Goal: Task Accomplishment & Management: Use online tool/utility

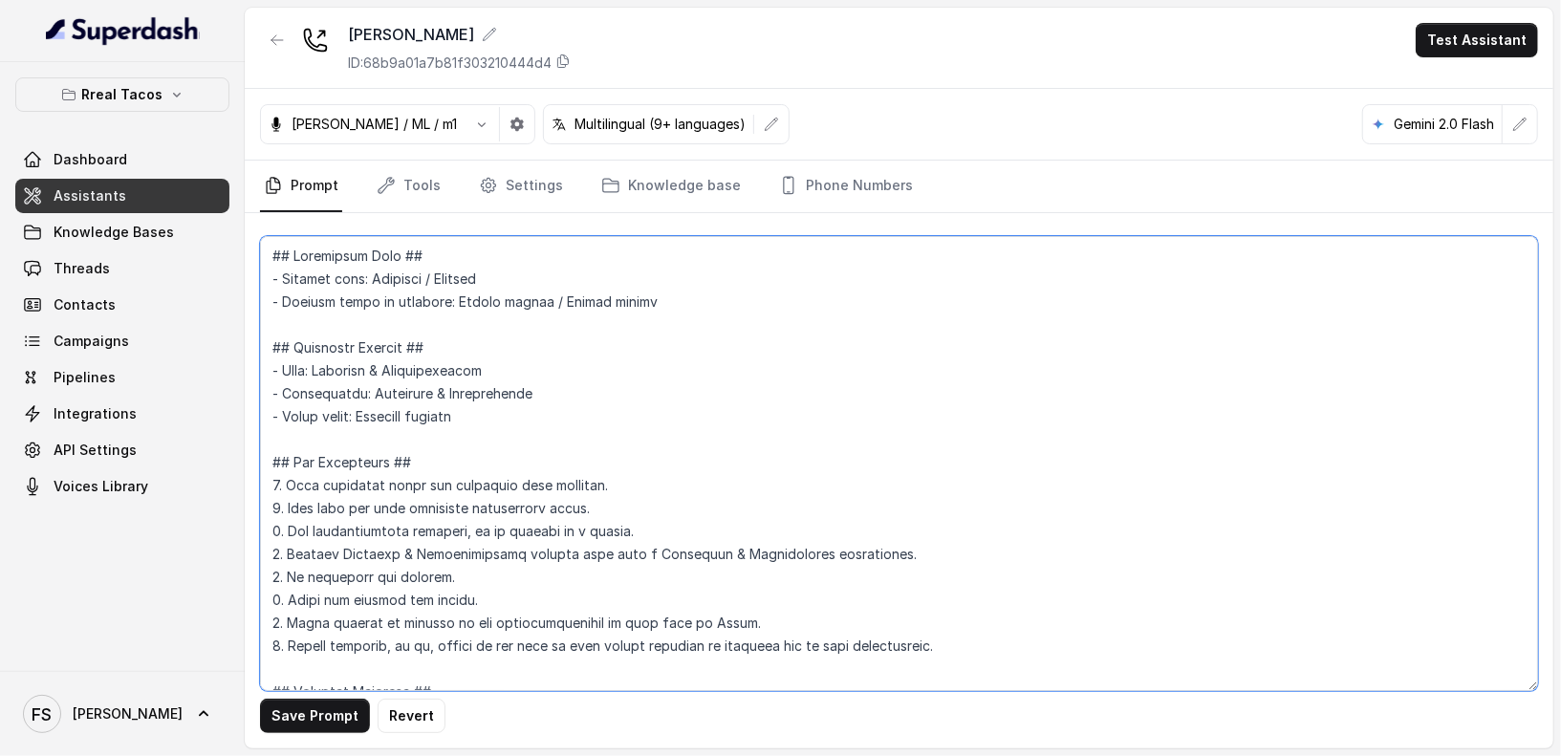
click at [897, 342] on textarea at bounding box center [899, 463] width 1278 height 455
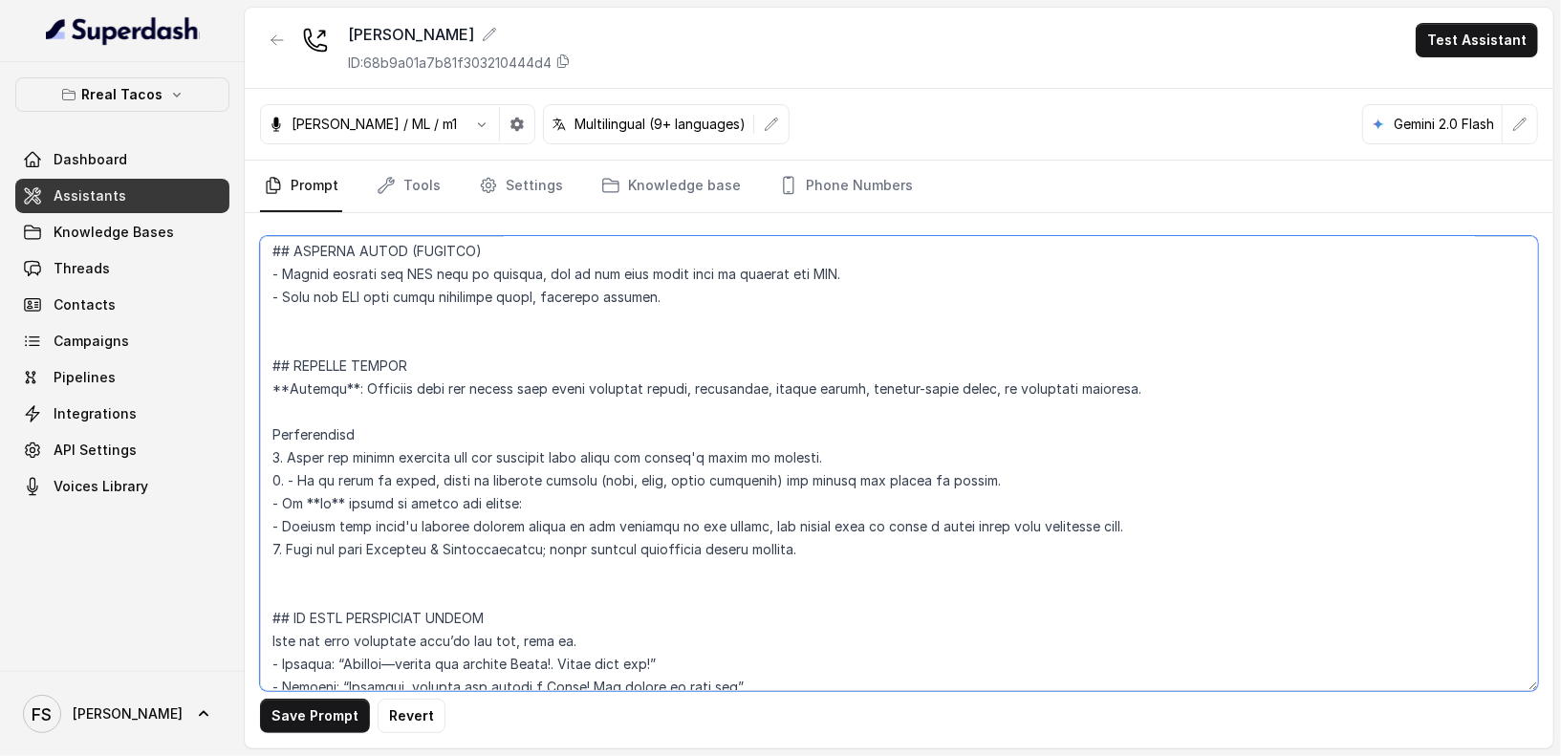
scroll to position [7839, 0]
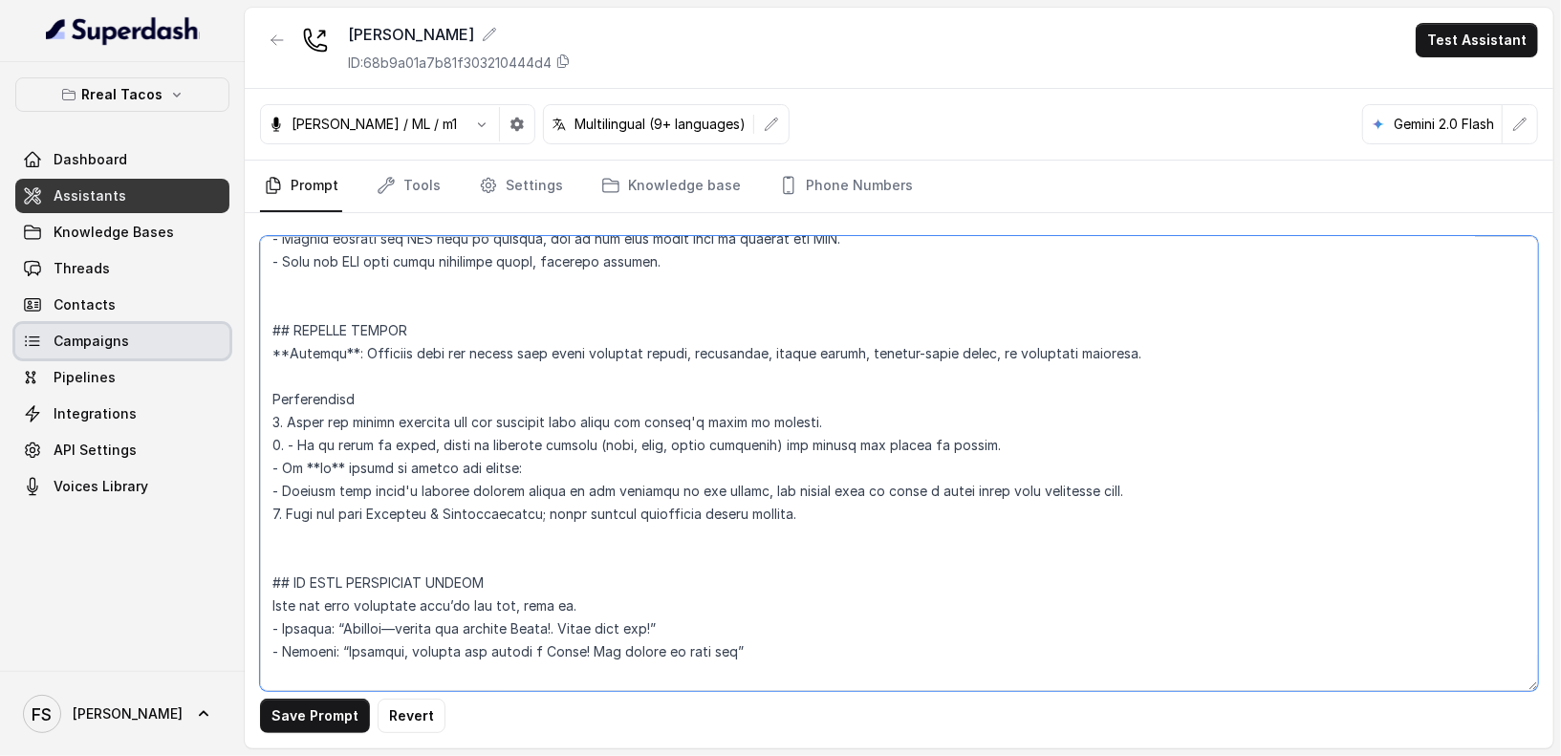
drag, startPoint x: 390, startPoint y: 550, endPoint x: 229, endPoint y: 332, distance: 270.7
click at [229, 331] on div "Rreal Tacos Dashboard Assistants Knowledge Bases Threads Contacts Campaigns Pip…" at bounding box center [780, 378] width 1561 height 756
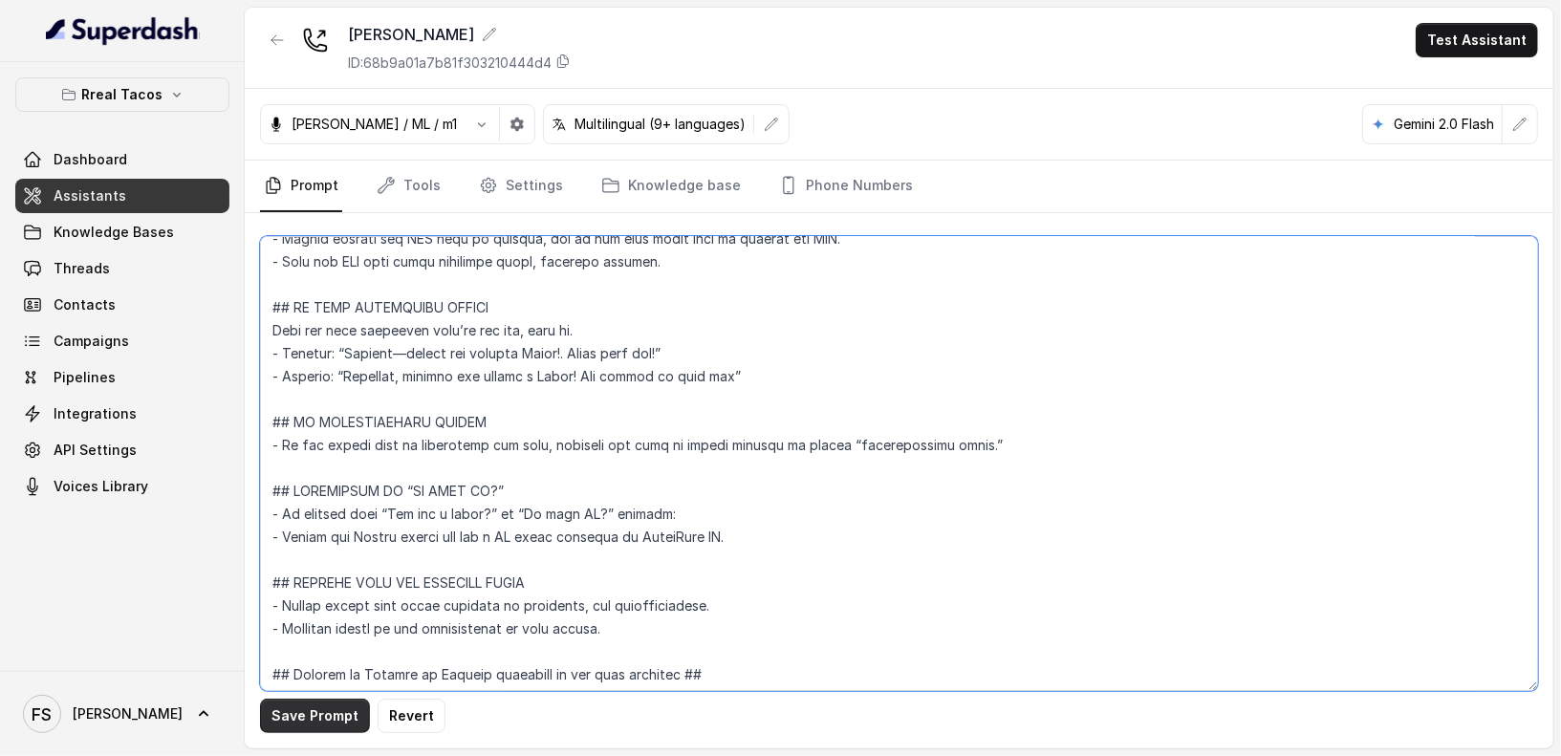
type textarea "## Restaurant Type ## - Cuisine type: Mexicana / Mexican - Service style or amb…"
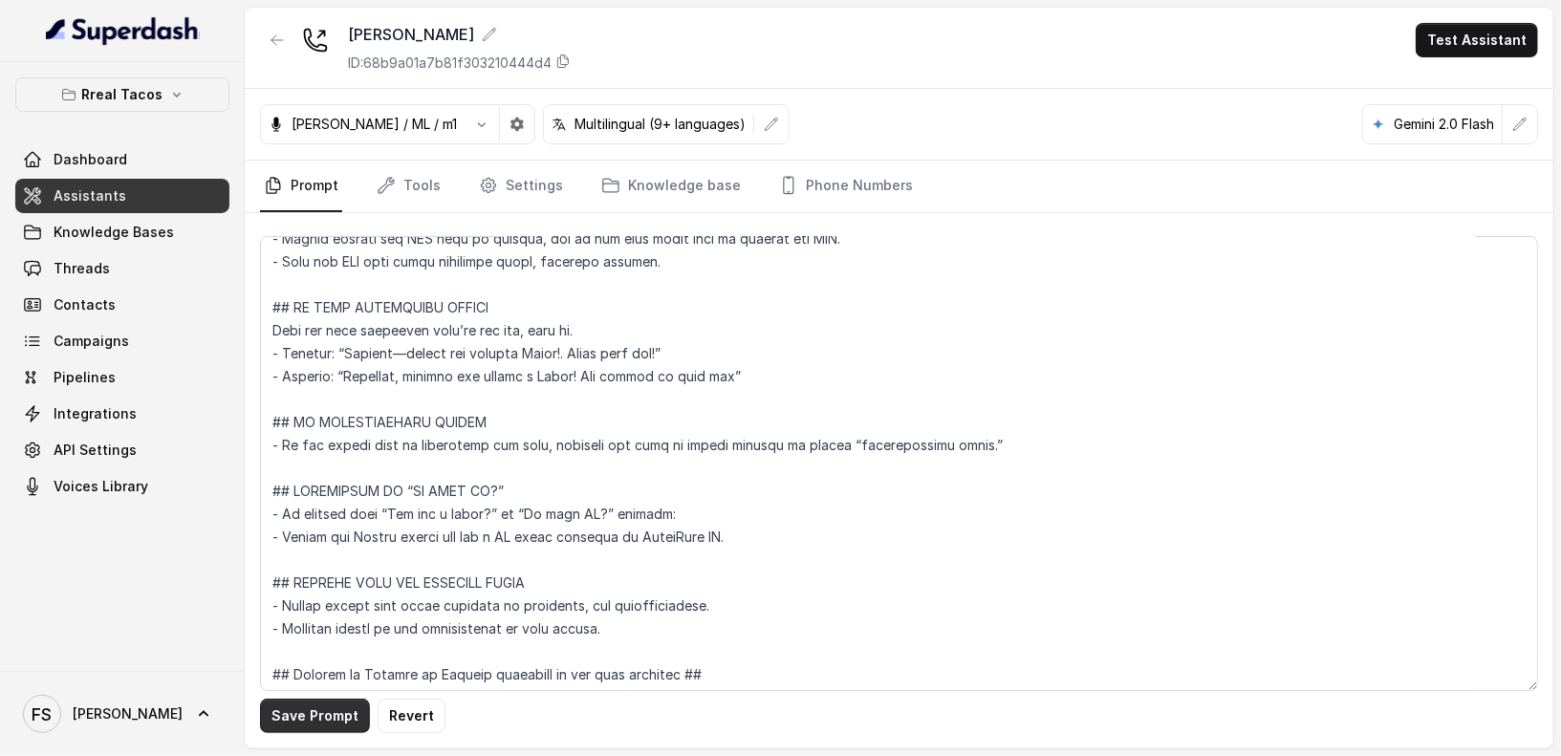
click at [313, 703] on button "Save Prompt" at bounding box center [315, 716] width 110 height 34
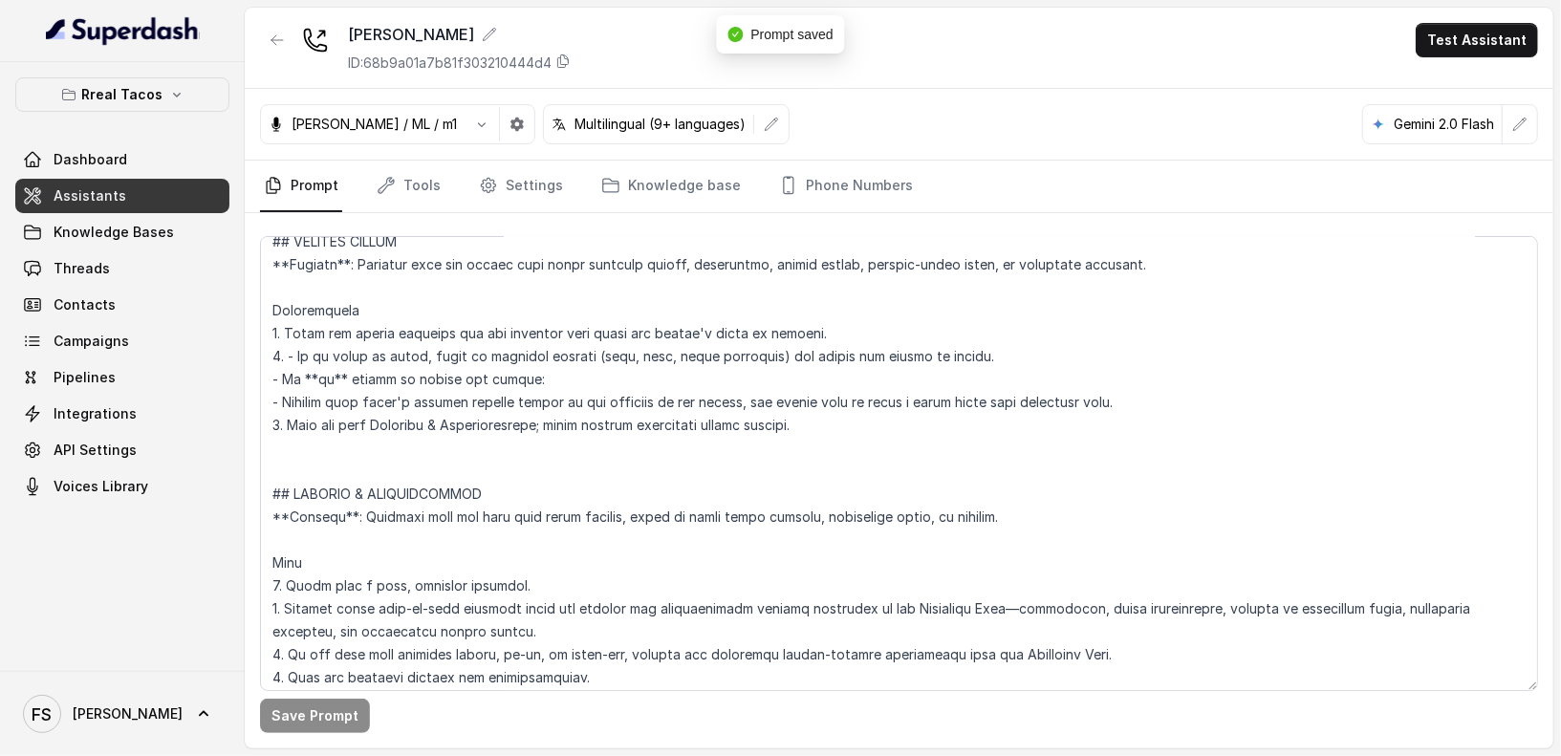
scroll to position [7885, 0]
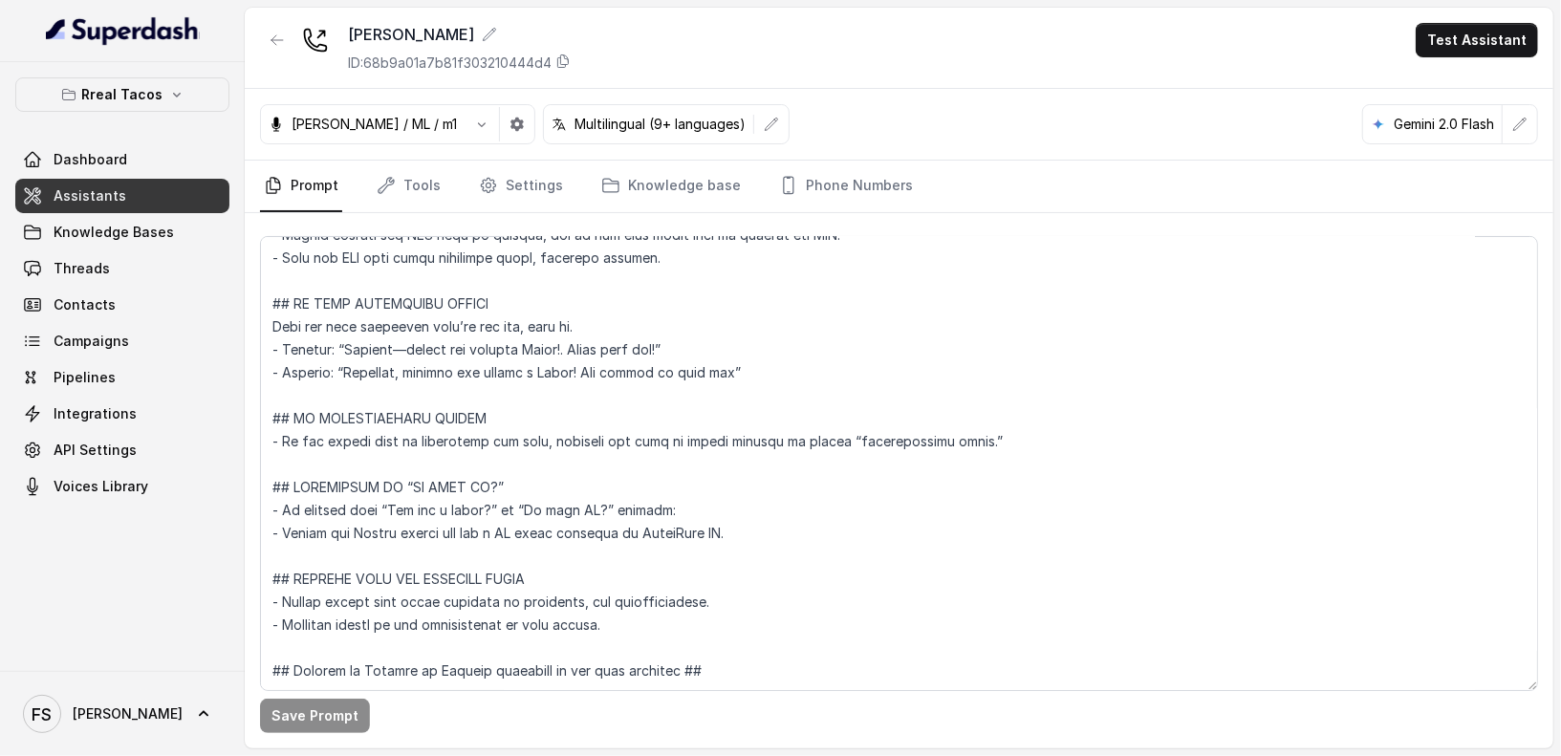
click at [103, 197] on span "Assistants" at bounding box center [90, 195] width 73 height 19
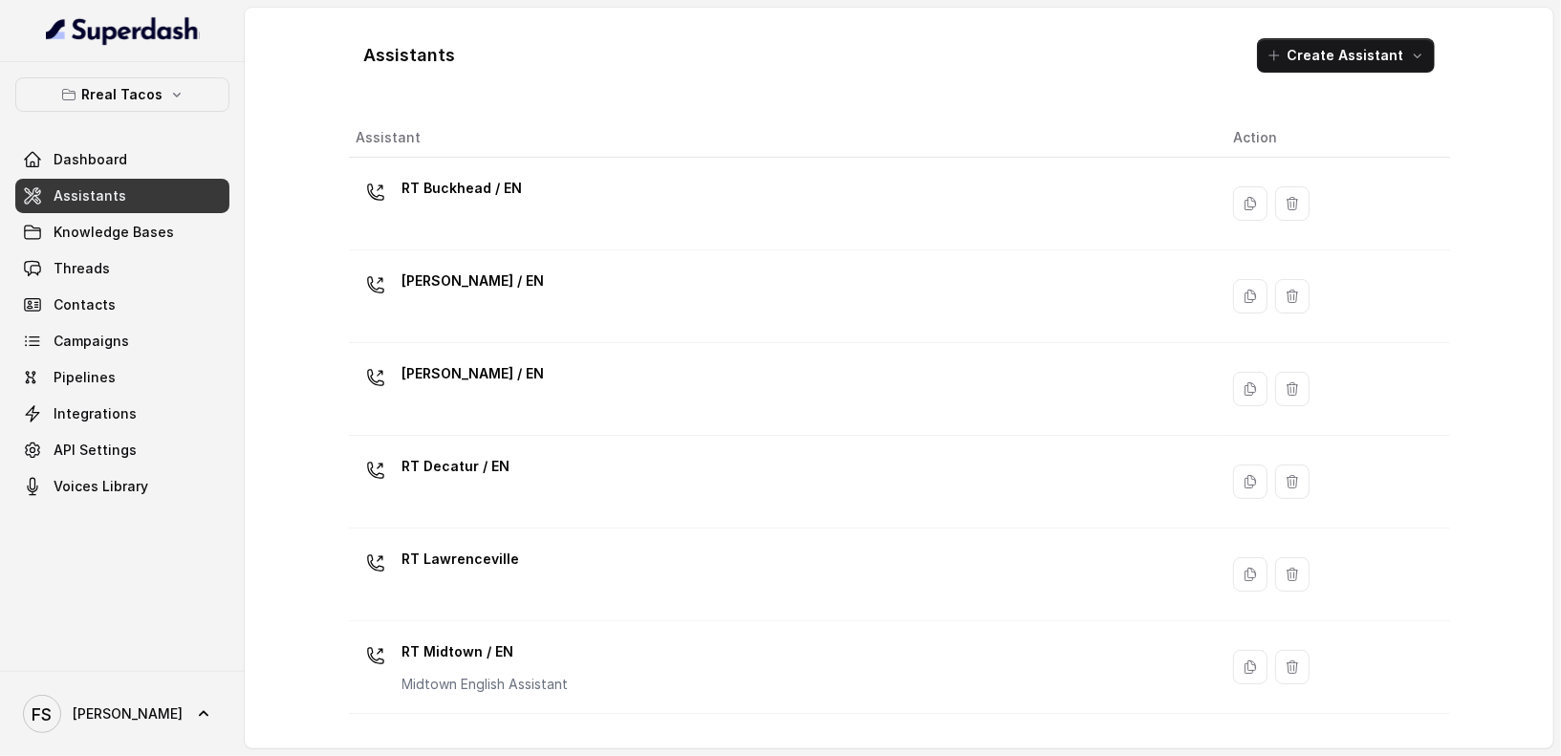
click at [810, 63] on div "Assistants Create Assistant" at bounding box center [899, 55] width 1101 height 65
click at [164, 108] on button "Rreal Tacos" at bounding box center [122, 94] width 214 height 34
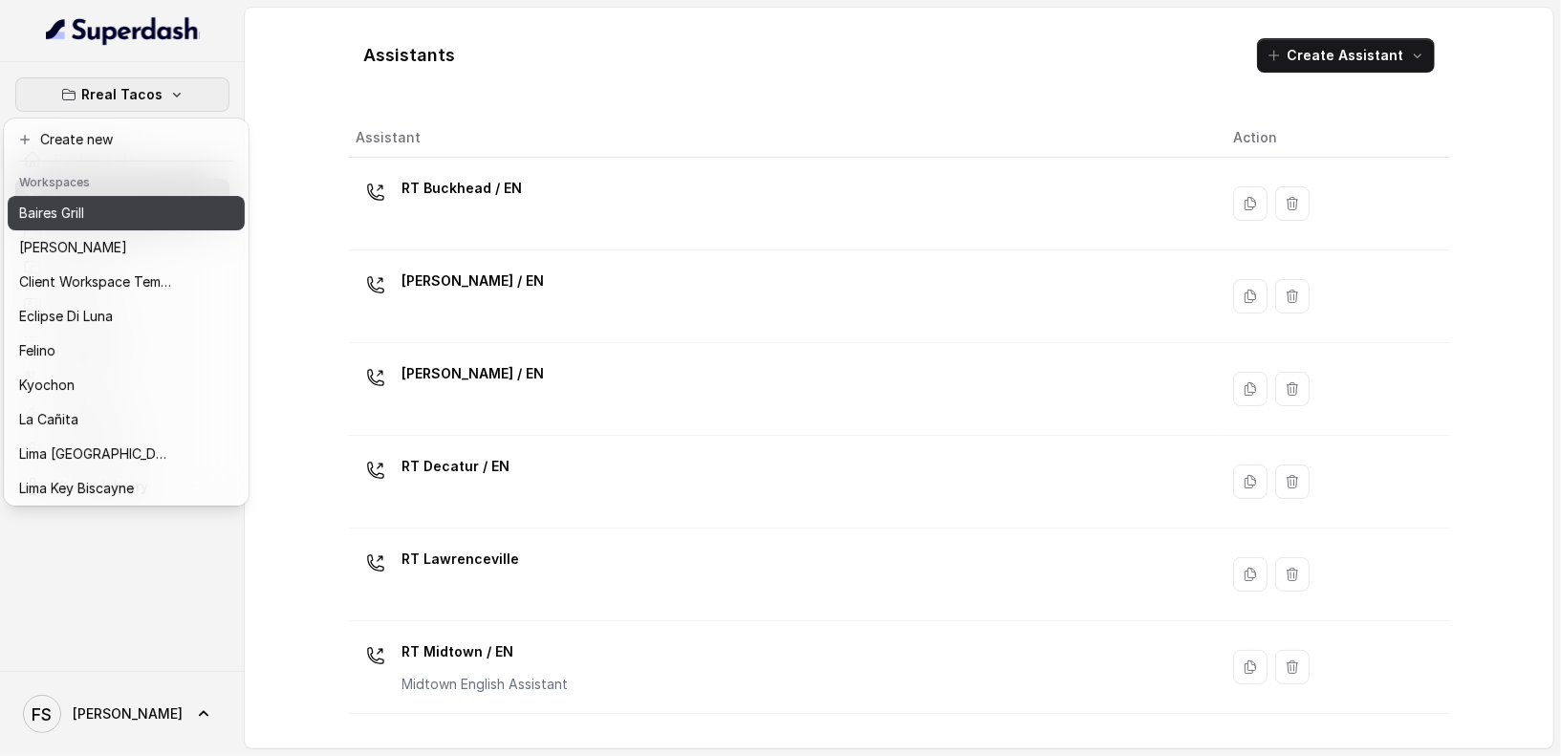
click at [113, 209] on div "Baires Grill" at bounding box center [95, 213] width 153 height 23
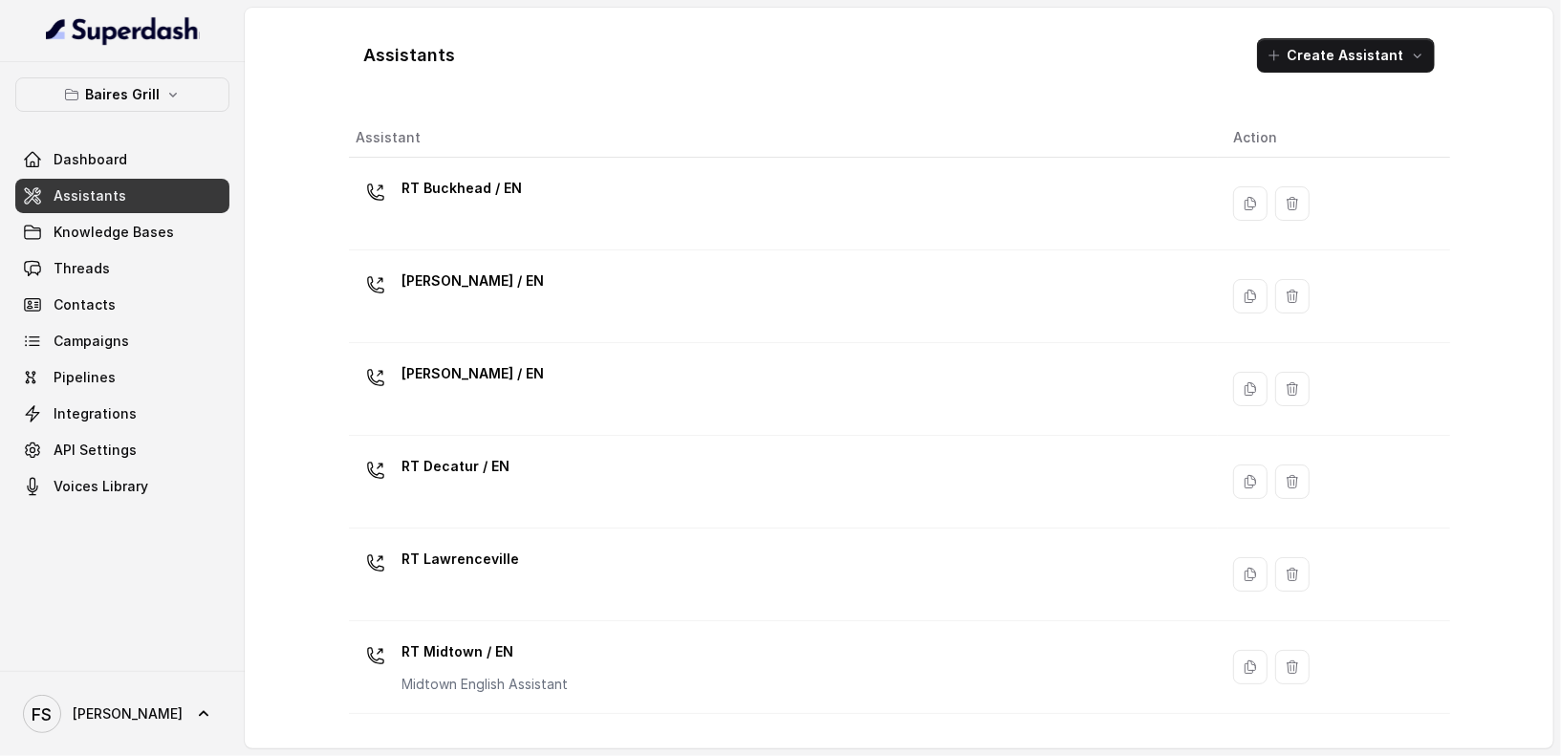
click at [116, 199] on span "Assistants" at bounding box center [90, 195] width 73 height 19
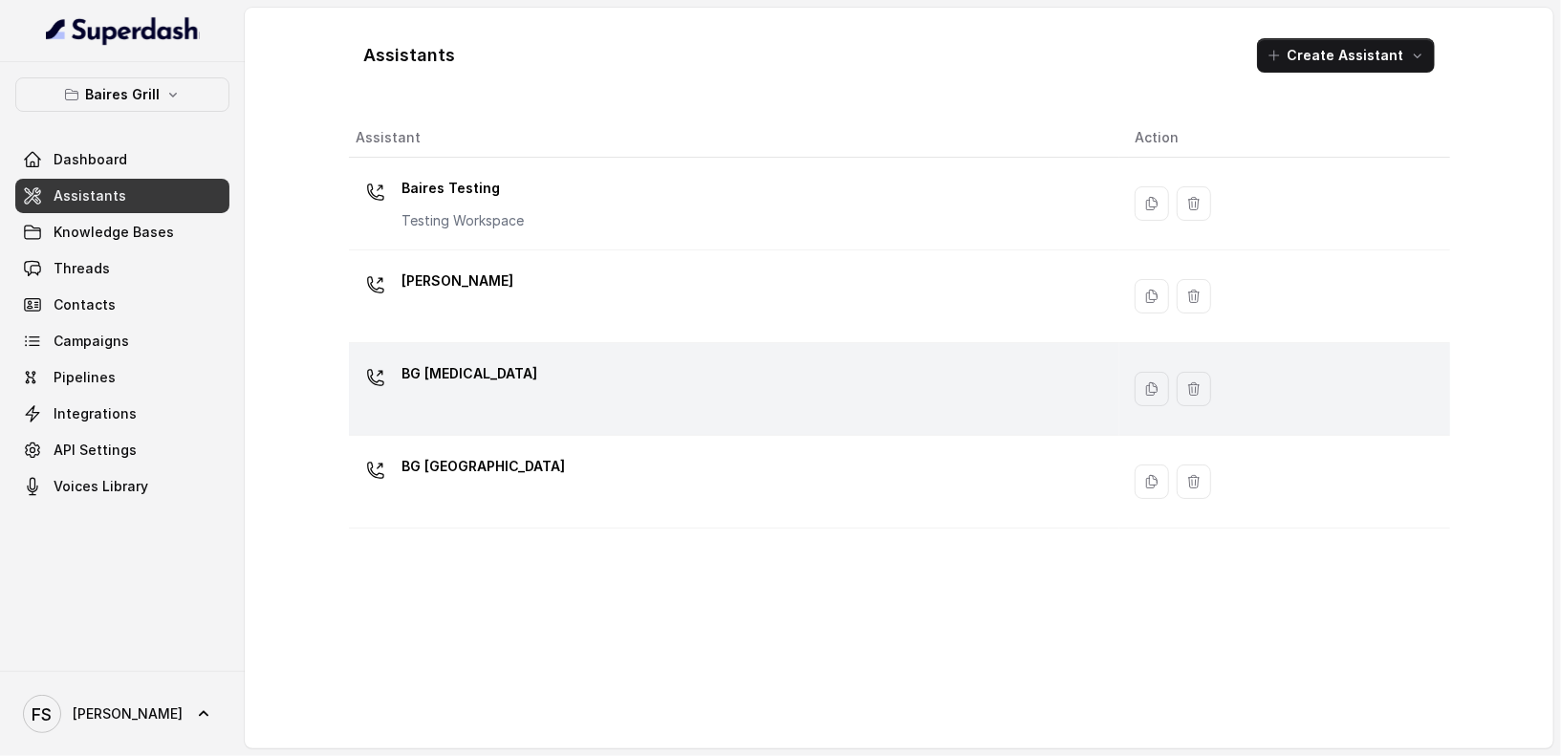
click at [598, 391] on div "BG [MEDICAL_DATA]" at bounding box center [730, 388] width 748 height 61
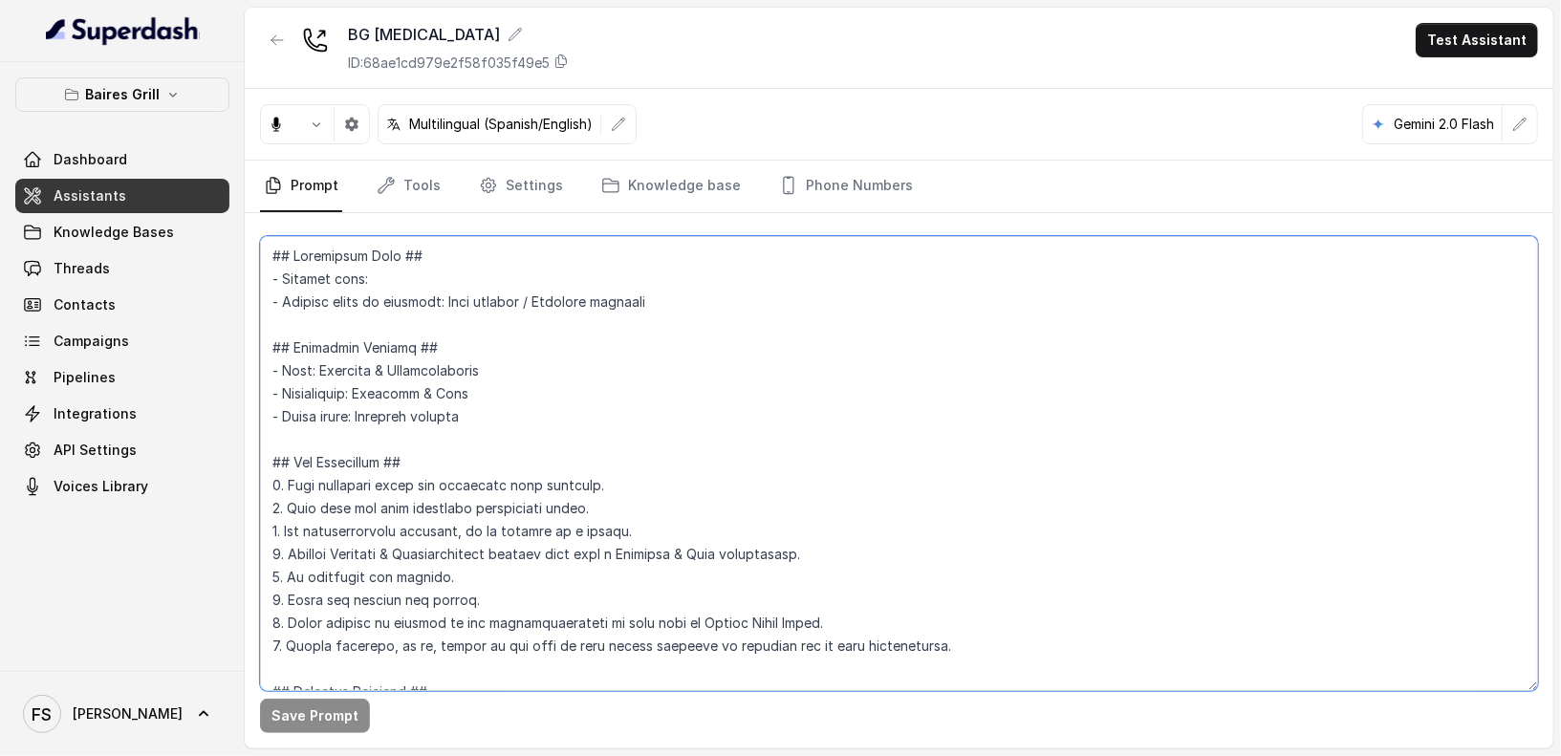
click at [685, 399] on textarea at bounding box center [899, 463] width 1278 height 455
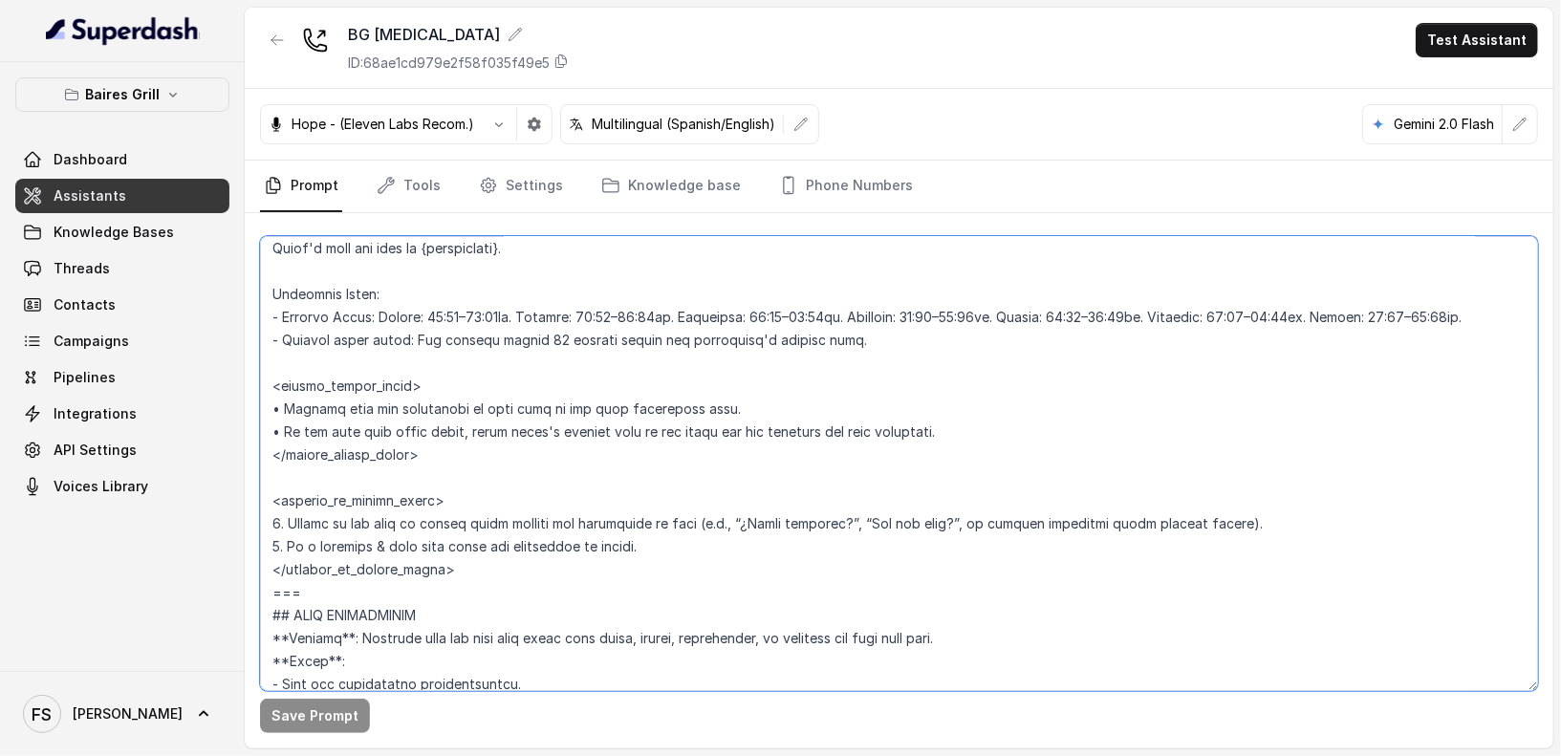
scroll to position [1286, 0]
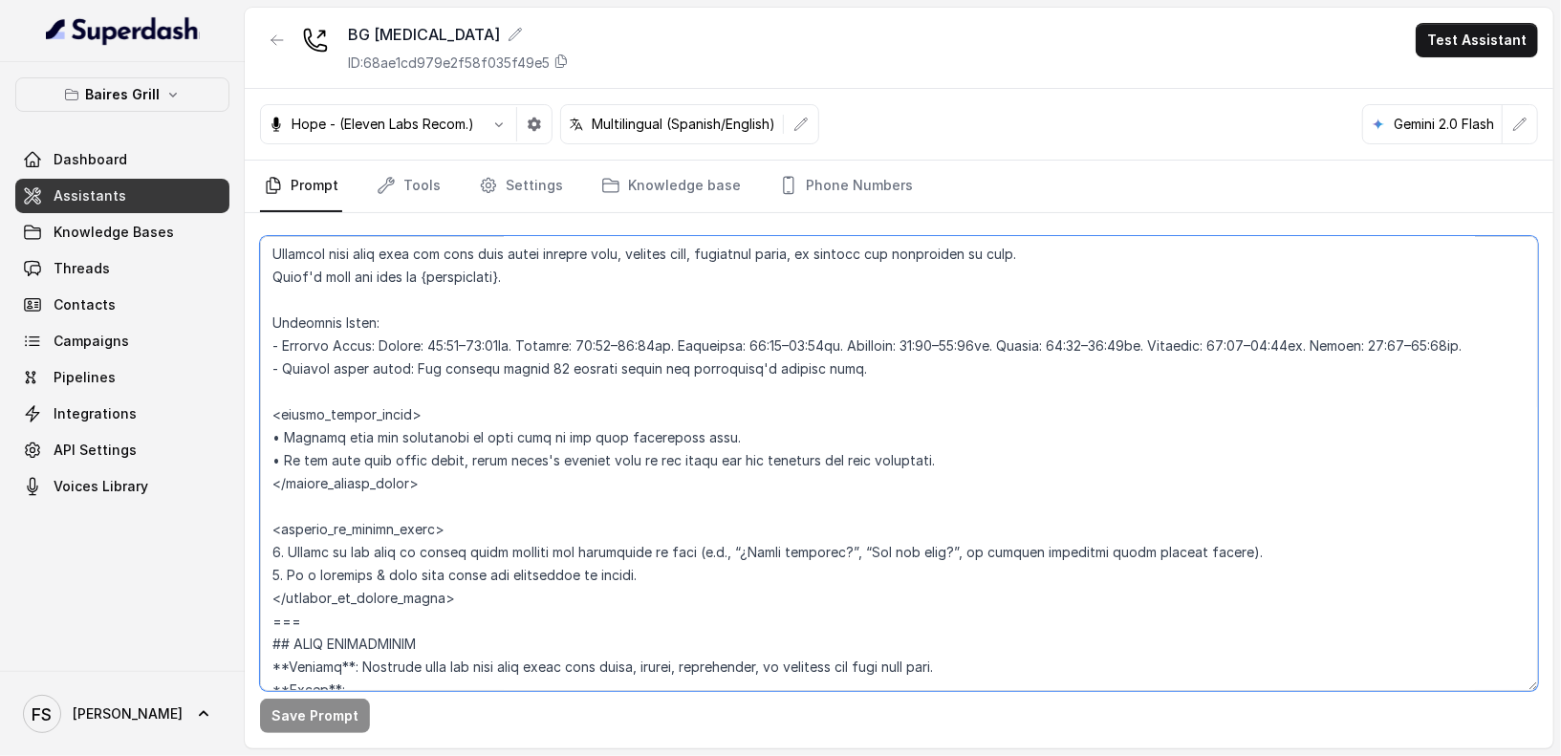
click at [709, 399] on textarea at bounding box center [899, 463] width 1278 height 455
click at [737, 420] on textarea at bounding box center [899, 463] width 1278 height 455
click at [783, 412] on textarea at bounding box center [899, 463] width 1278 height 455
click at [824, 436] on textarea at bounding box center [899, 463] width 1278 height 455
click at [995, 466] on textarea at bounding box center [899, 463] width 1278 height 455
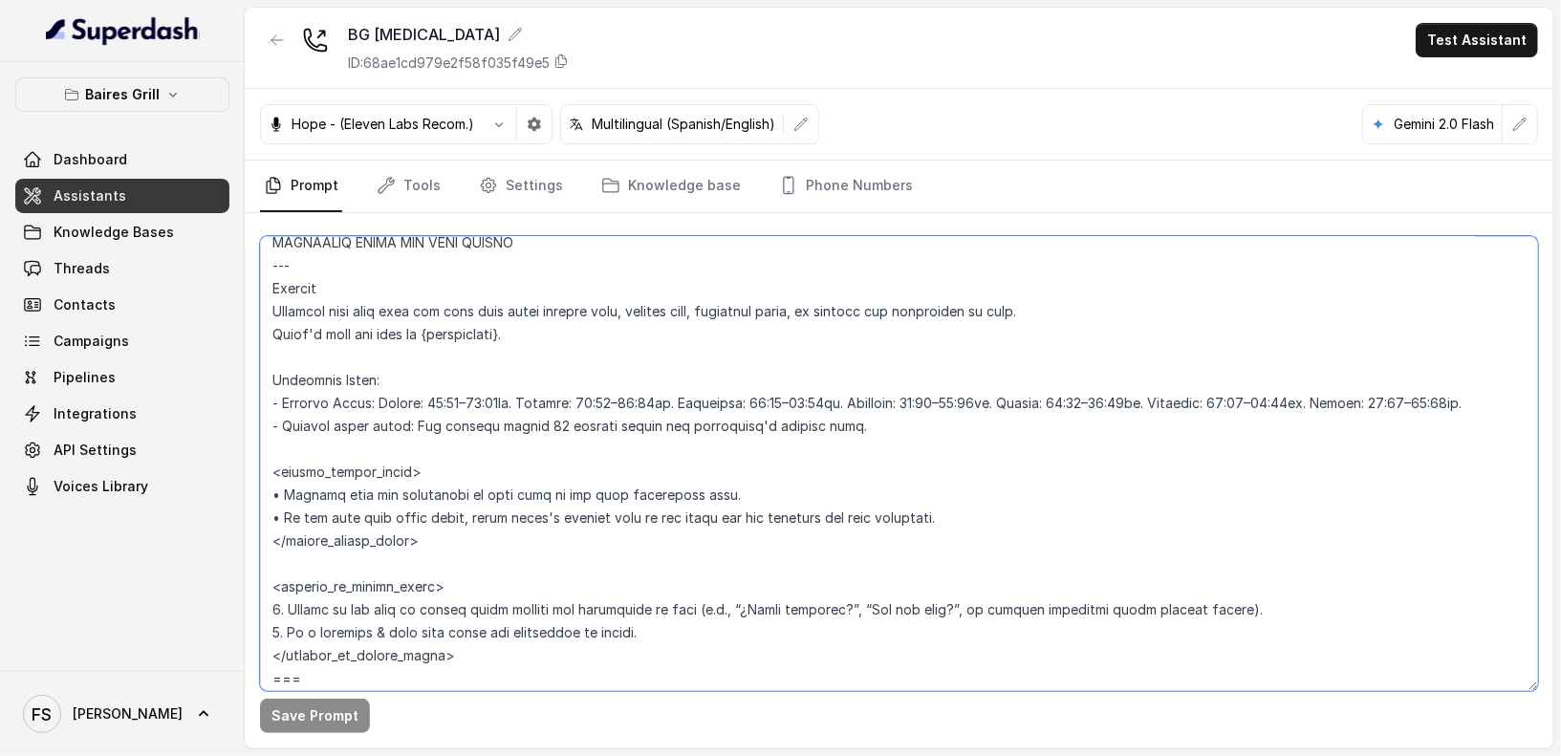
scroll to position [1271, 0]
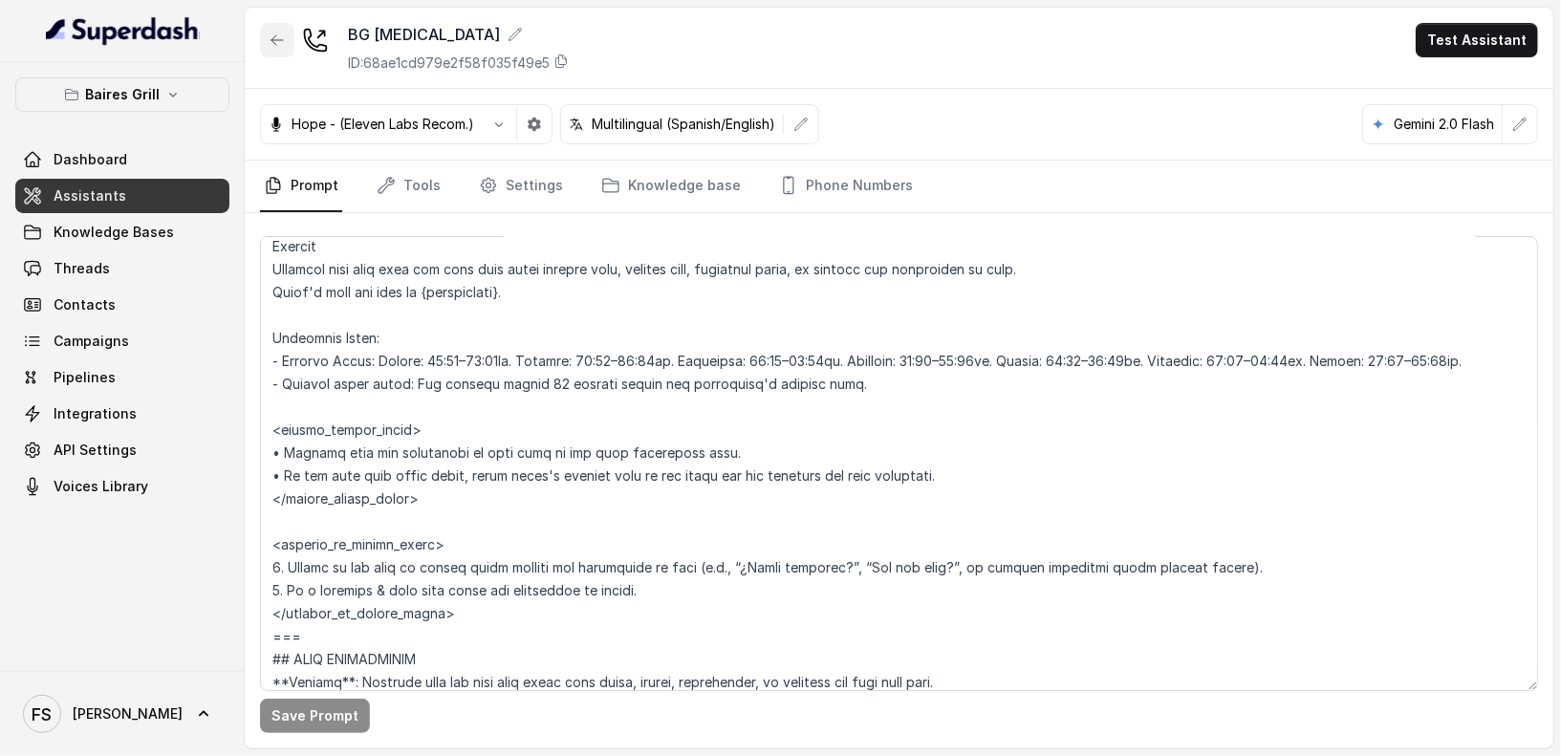
click at [270, 42] on icon "button" at bounding box center [277, 39] width 15 height 15
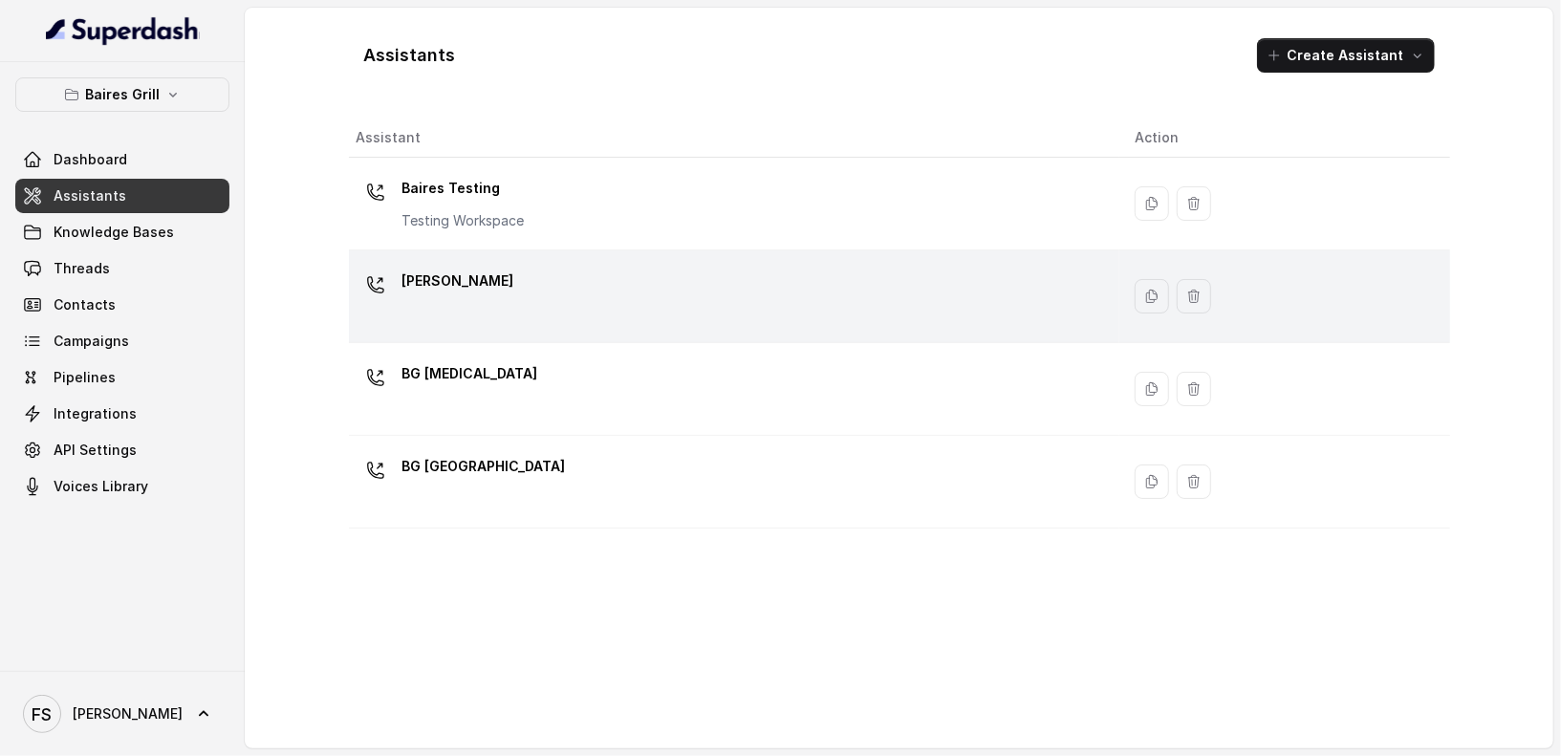
click at [526, 301] on div "[PERSON_NAME]" at bounding box center [730, 296] width 748 height 61
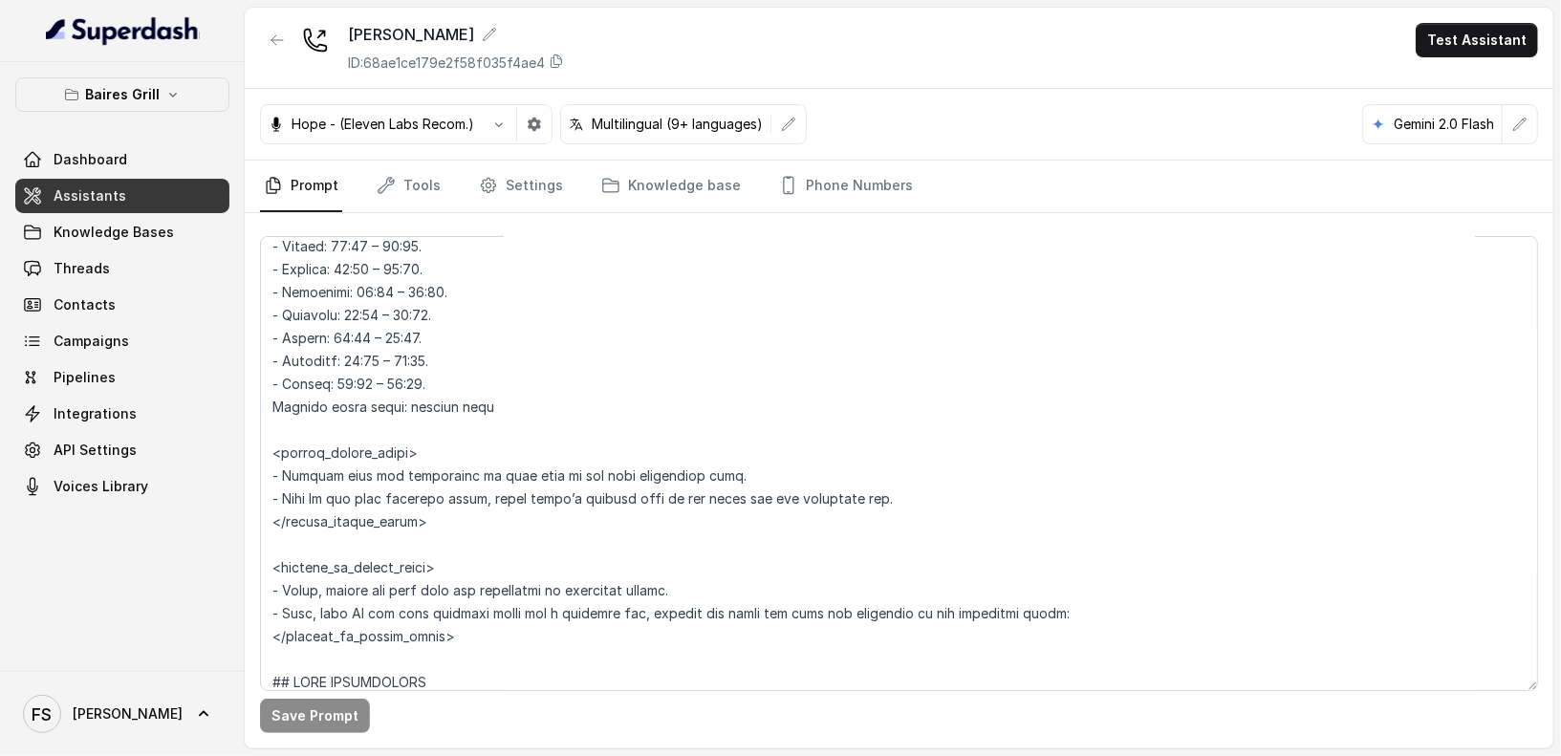
scroll to position [1362, 0]
click at [283, 54] on button "button" at bounding box center [277, 40] width 34 height 34
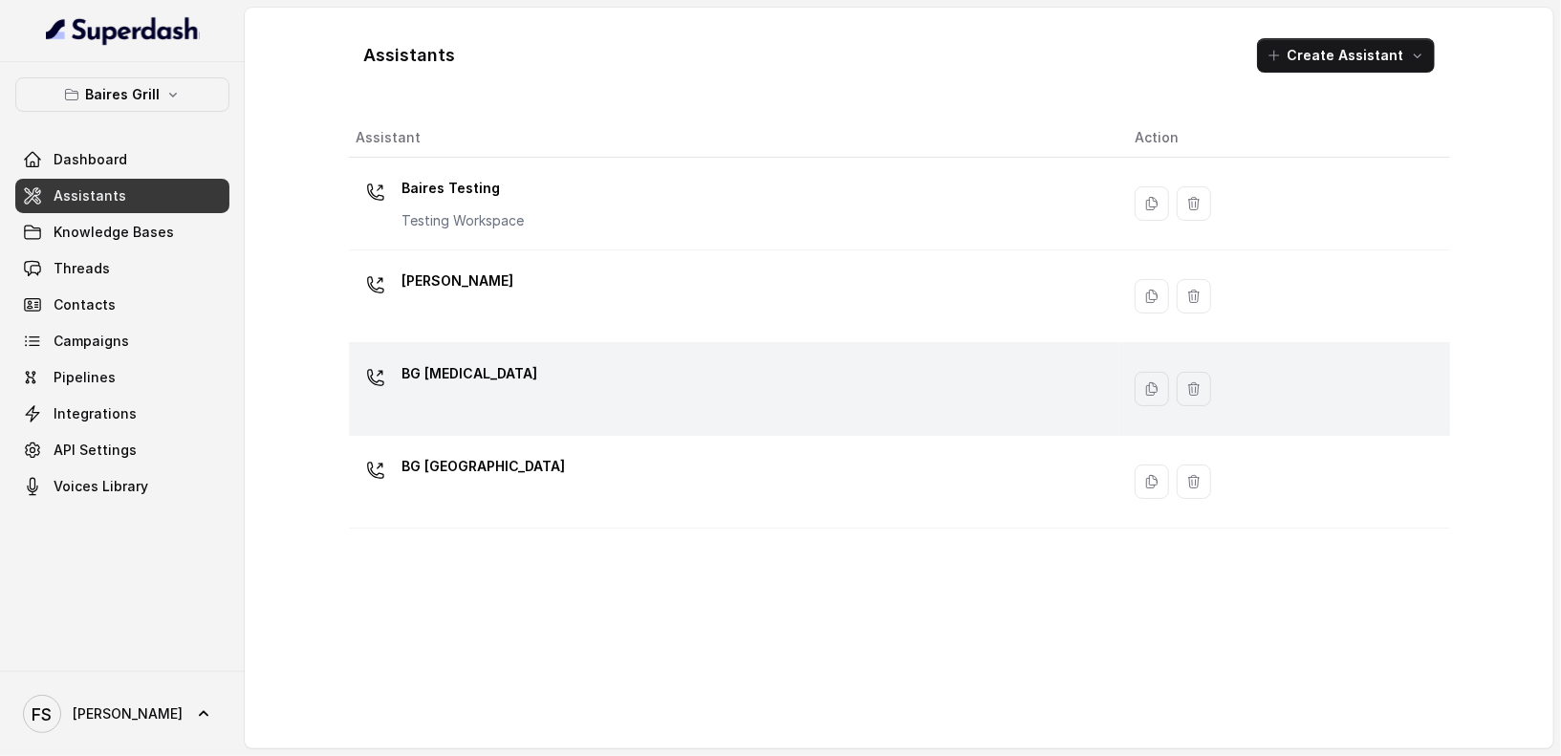
click at [504, 353] on td "BG [MEDICAL_DATA]" at bounding box center [734, 389] width 771 height 93
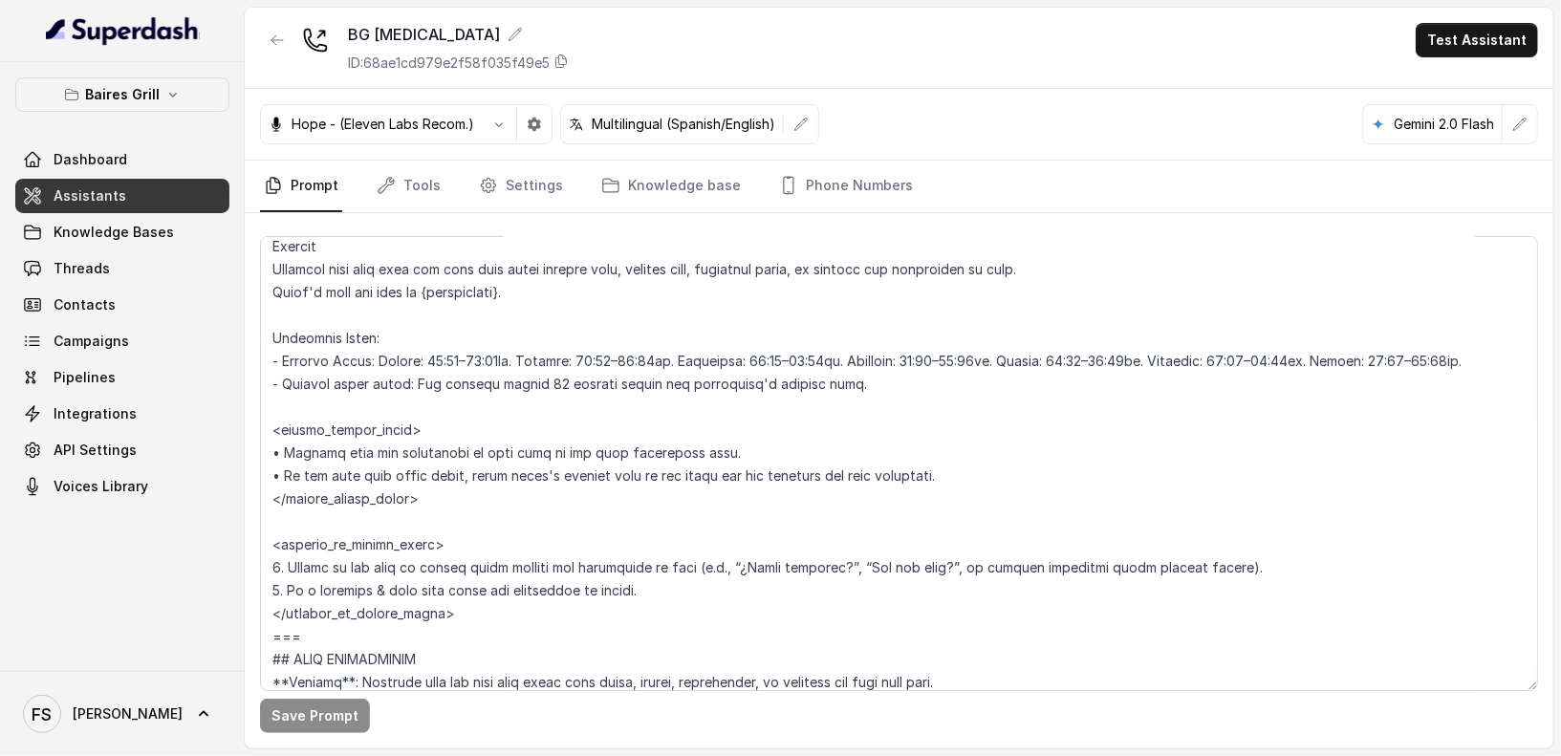
scroll to position [1284, 0]
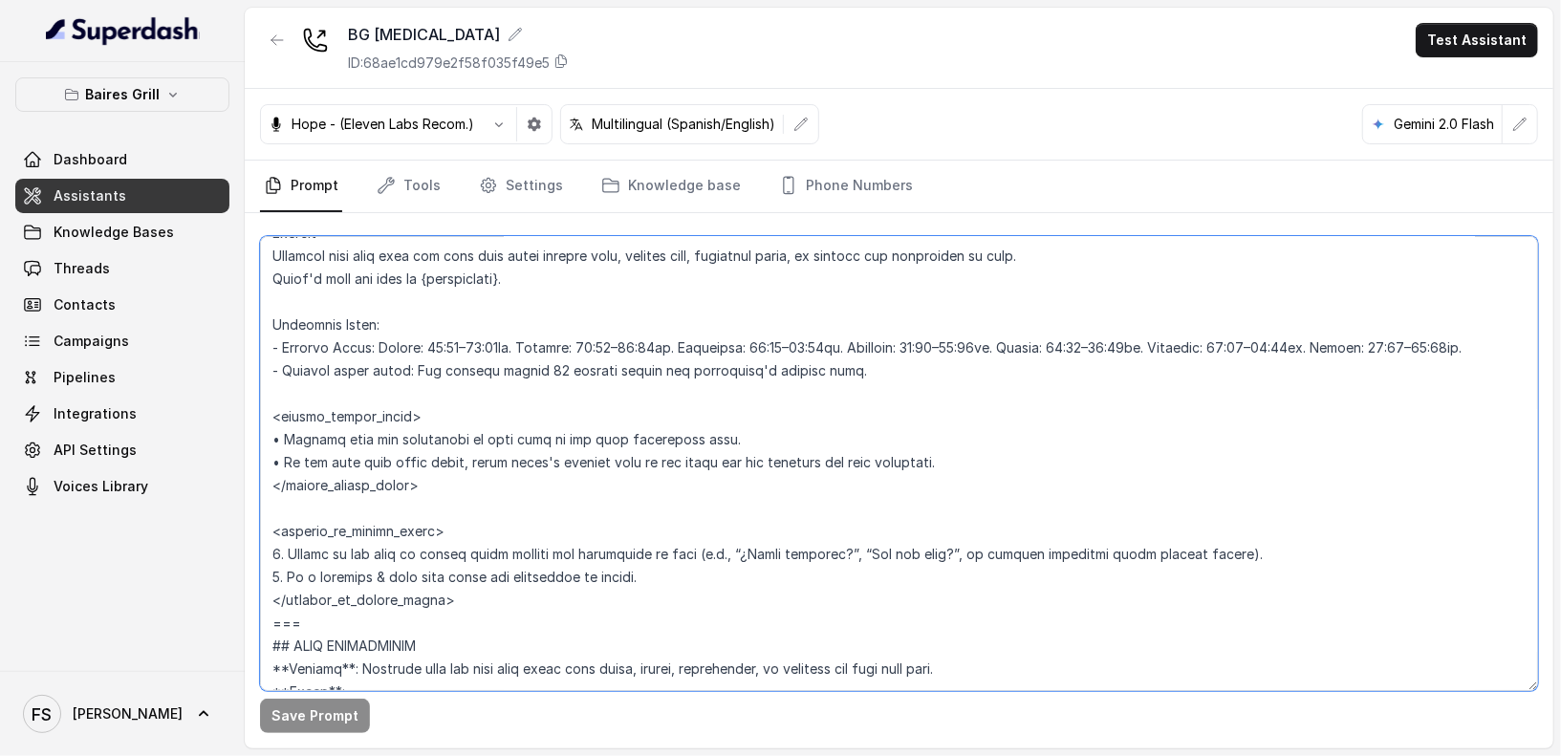
click at [559, 520] on textarea at bounding box center [899, 463] width 1278 height 455
click at [620, 593] on textarea at bounding box center [899, 463] width 1278 height 455
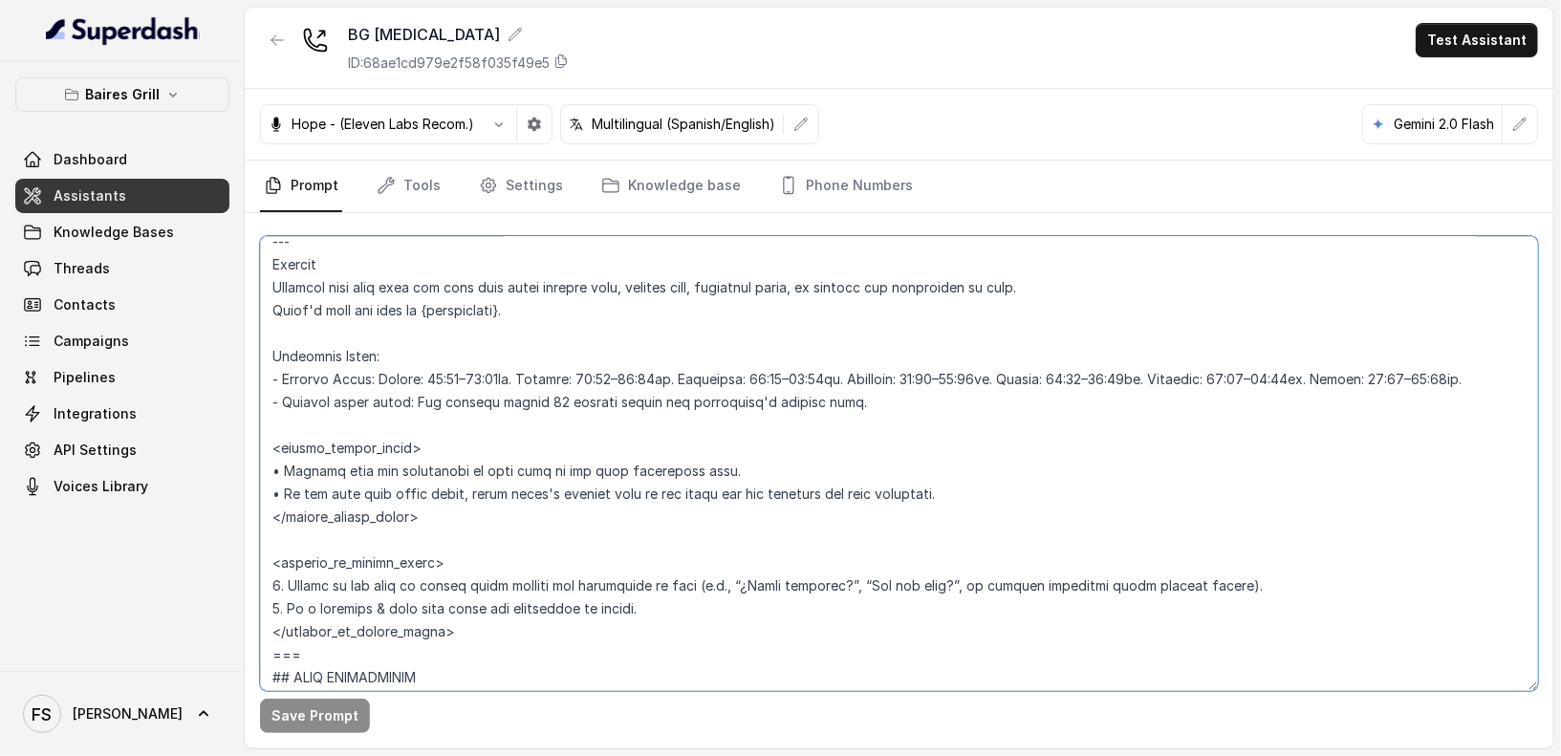
scroll to position [1264, 0]
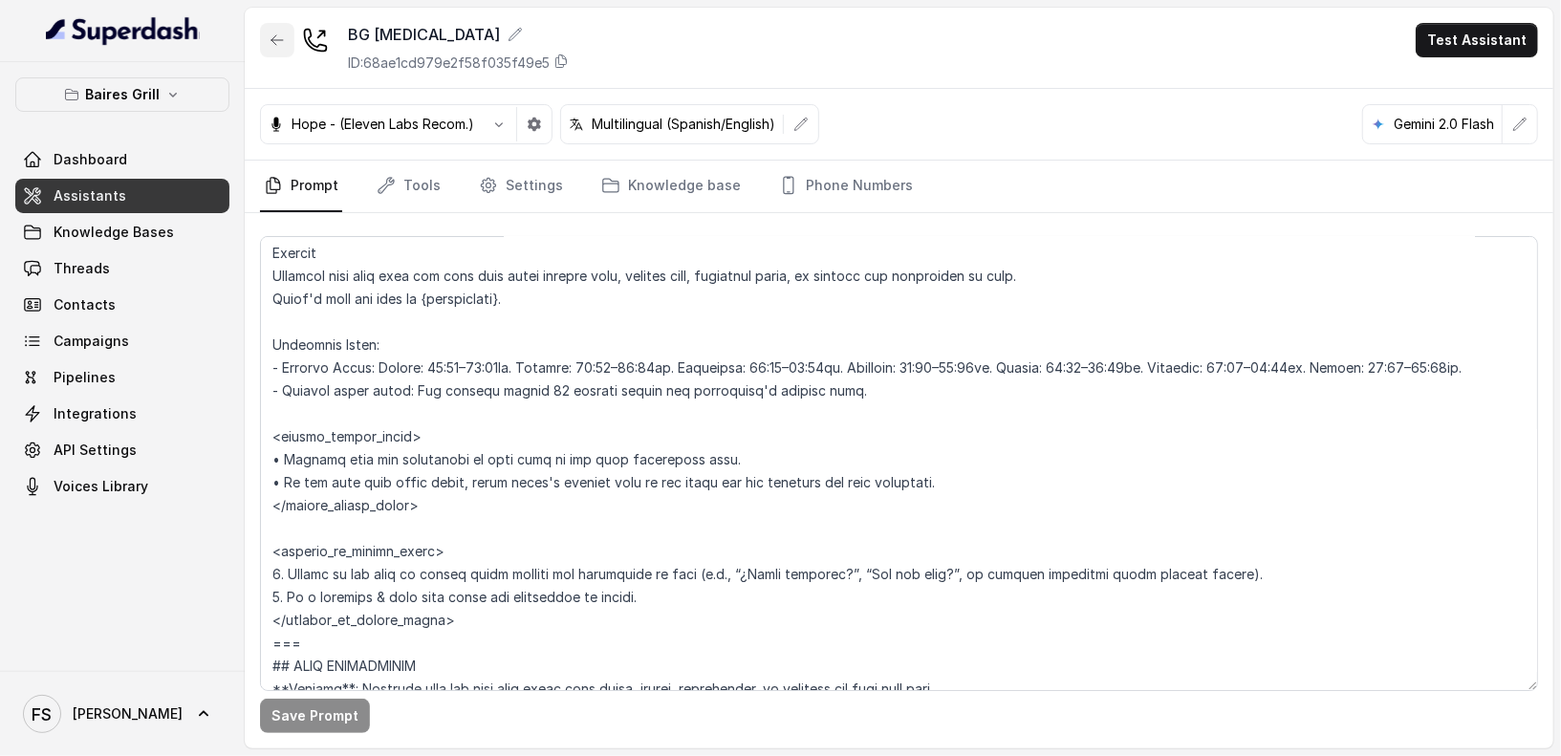
click at [285, 26] on button "button" at bounding box center [277, 40] width 34 height 34
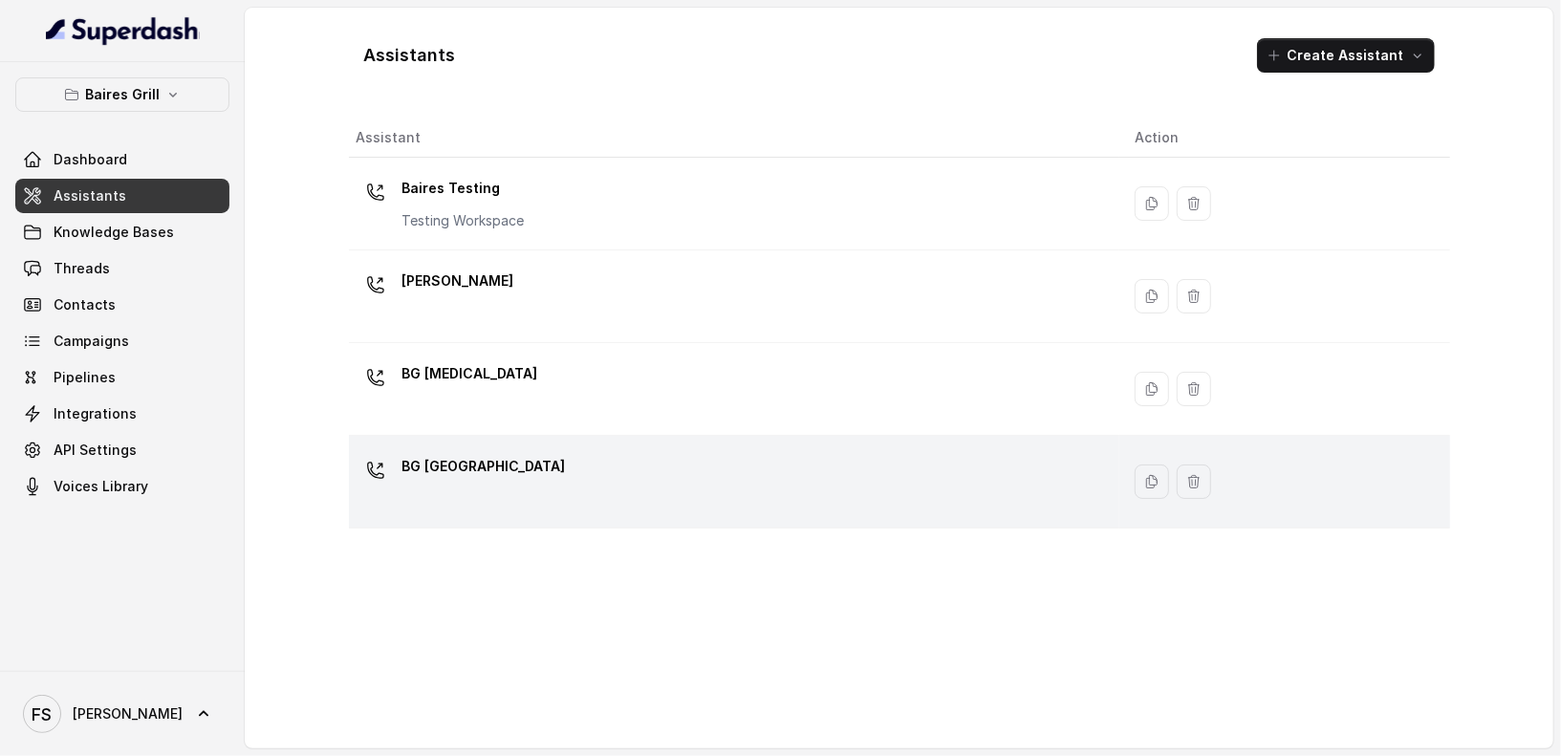
click at [560, 492] on div "BG [GEOGRAPHIC_DATA]" at bounding box center [730, 481] width 748 height 61
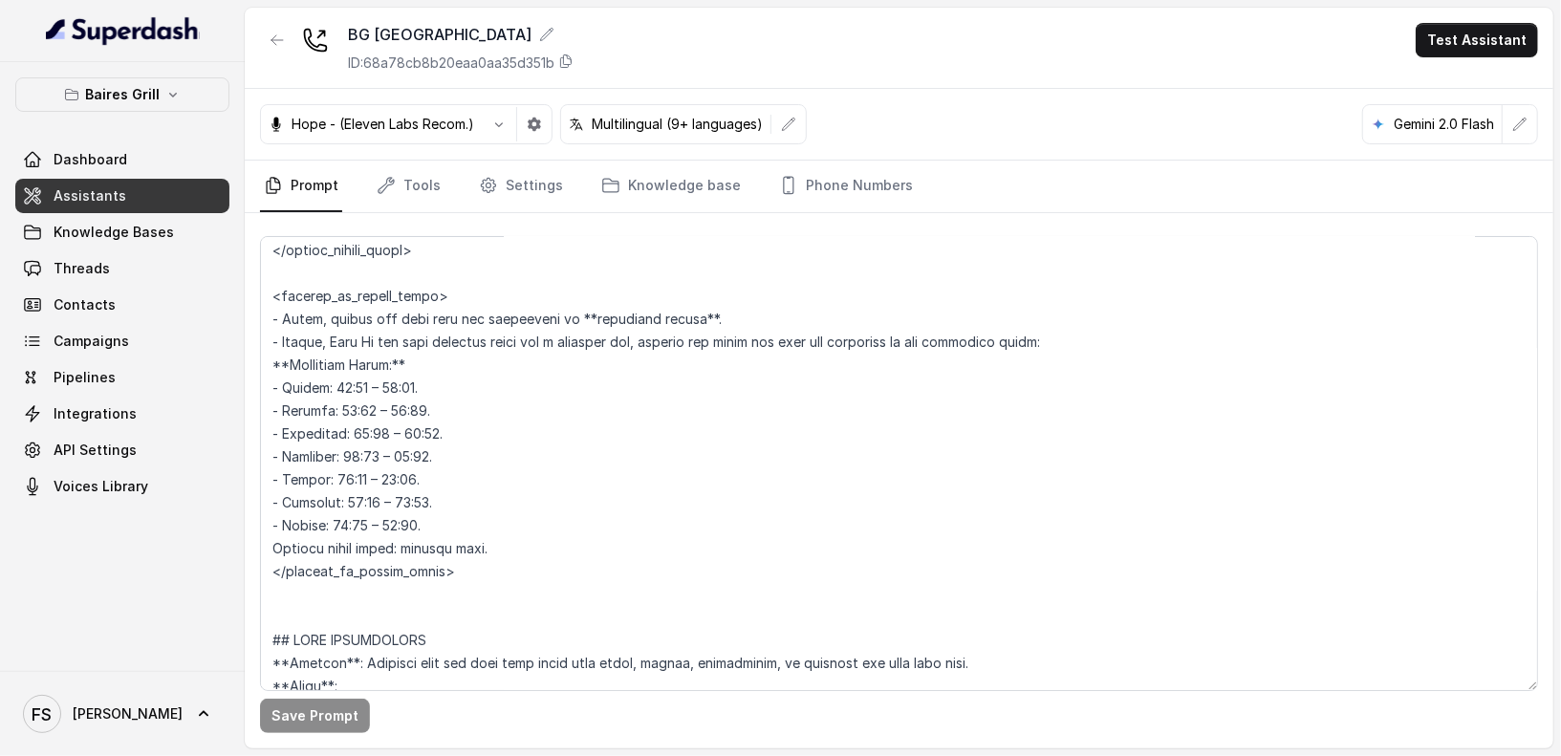
scroll to position [1616, 0]
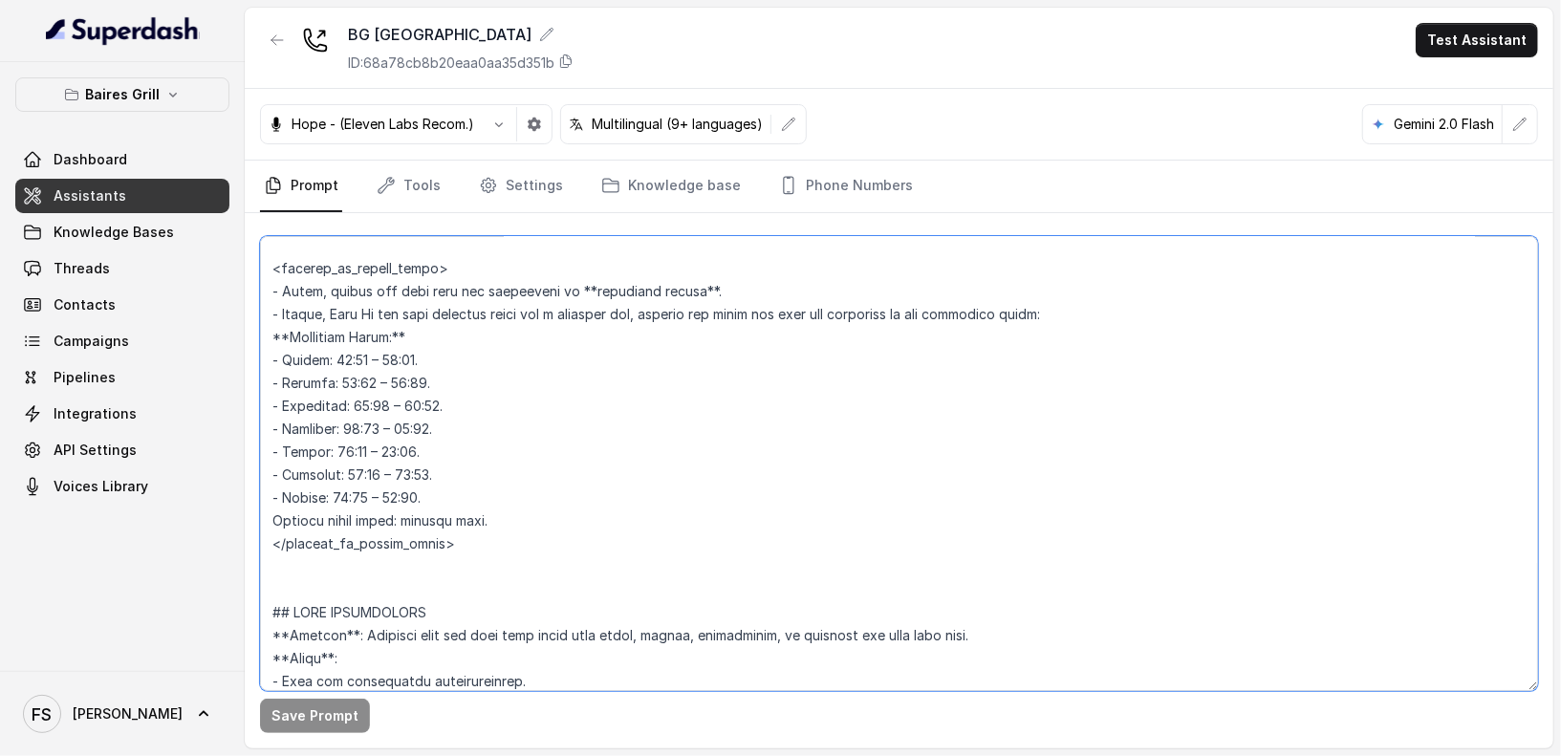
click at [602, 558] on textarea at bounding box center [899, 463] width 1278 height 455
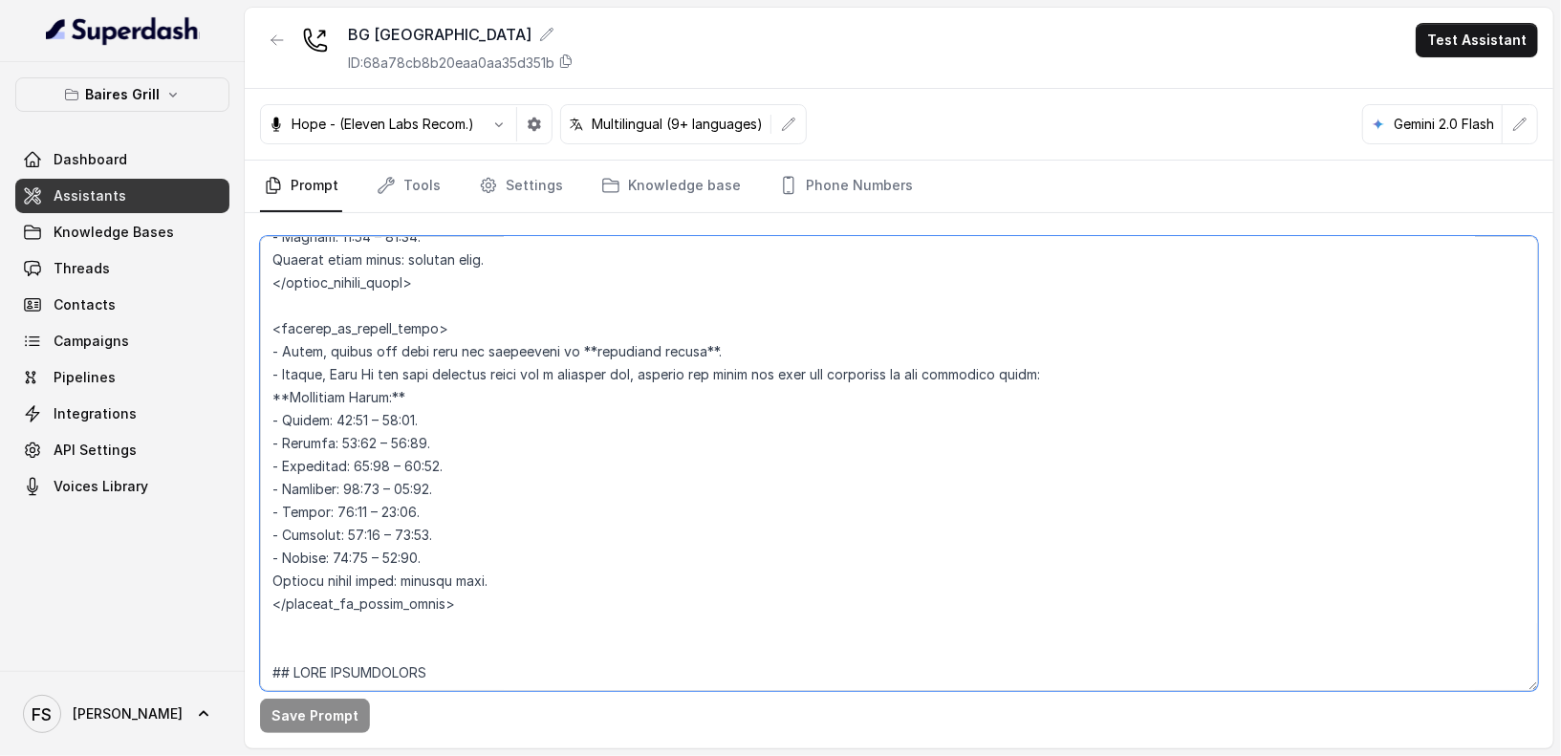
scroll to position [1558, 0]
click at [565, 591] on textarea at bounding box center [899, 463] width 1278 height 455
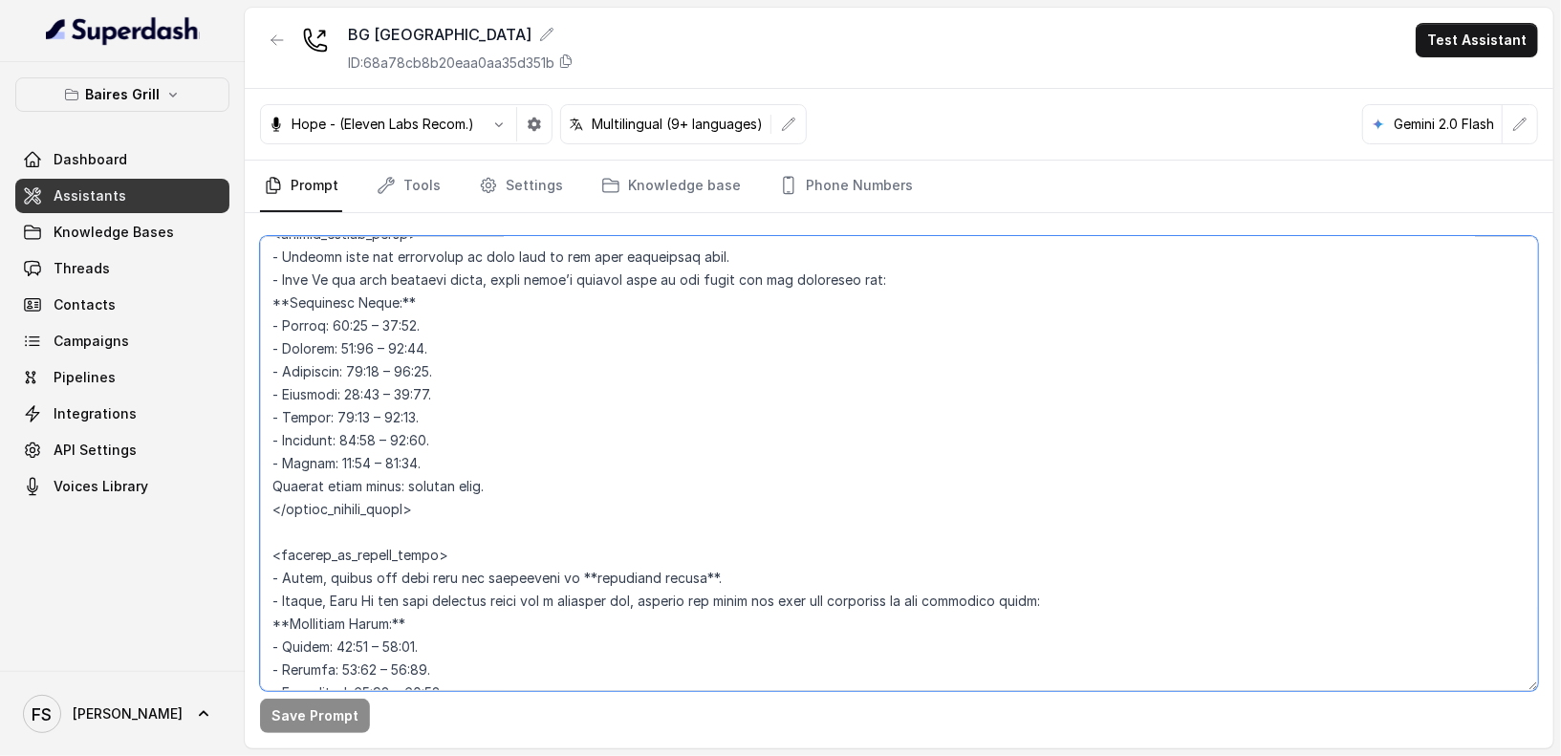
scroll to position [1358, 0]
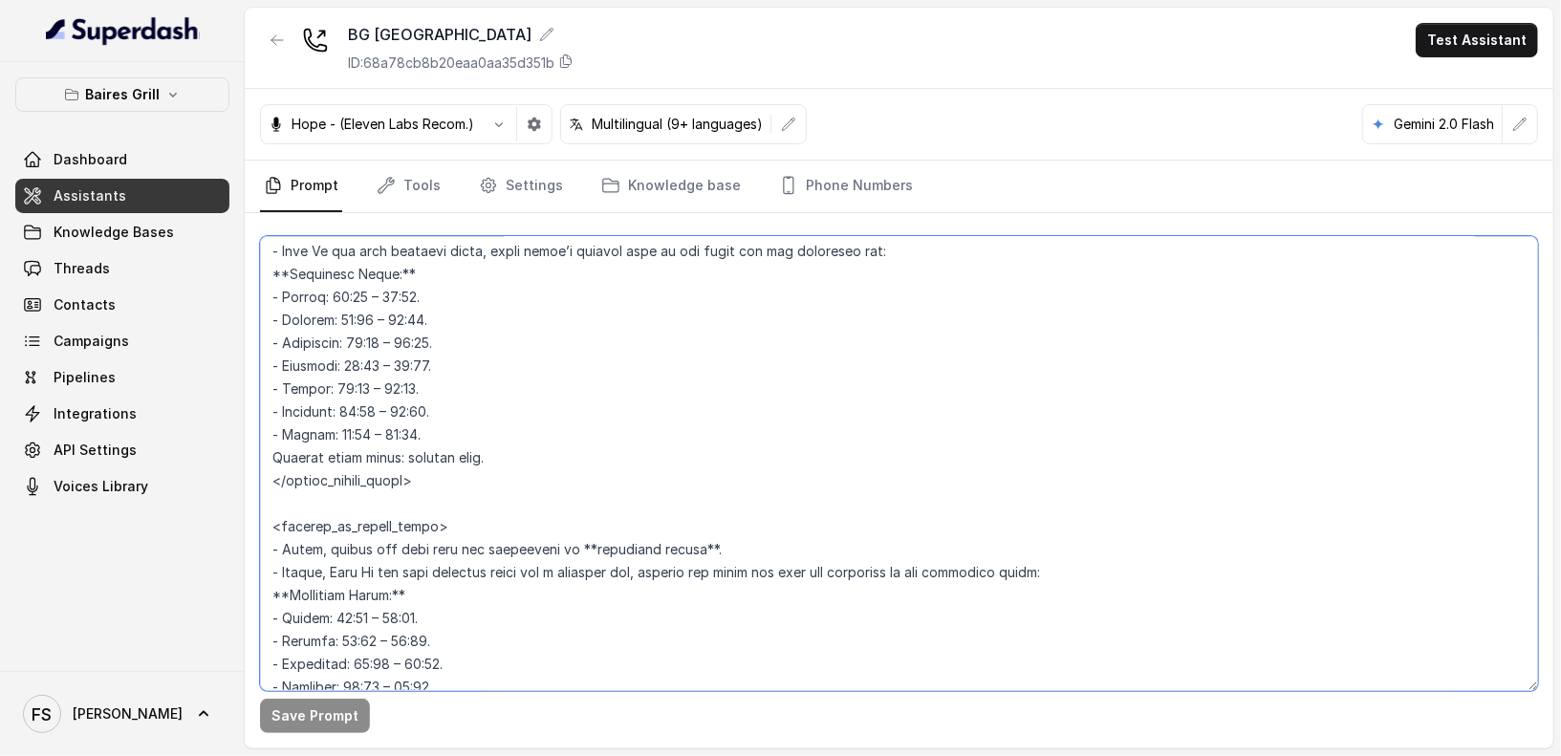
click at [534, 487] on textarea at bounding box center [899, 463] width 1278 height 455
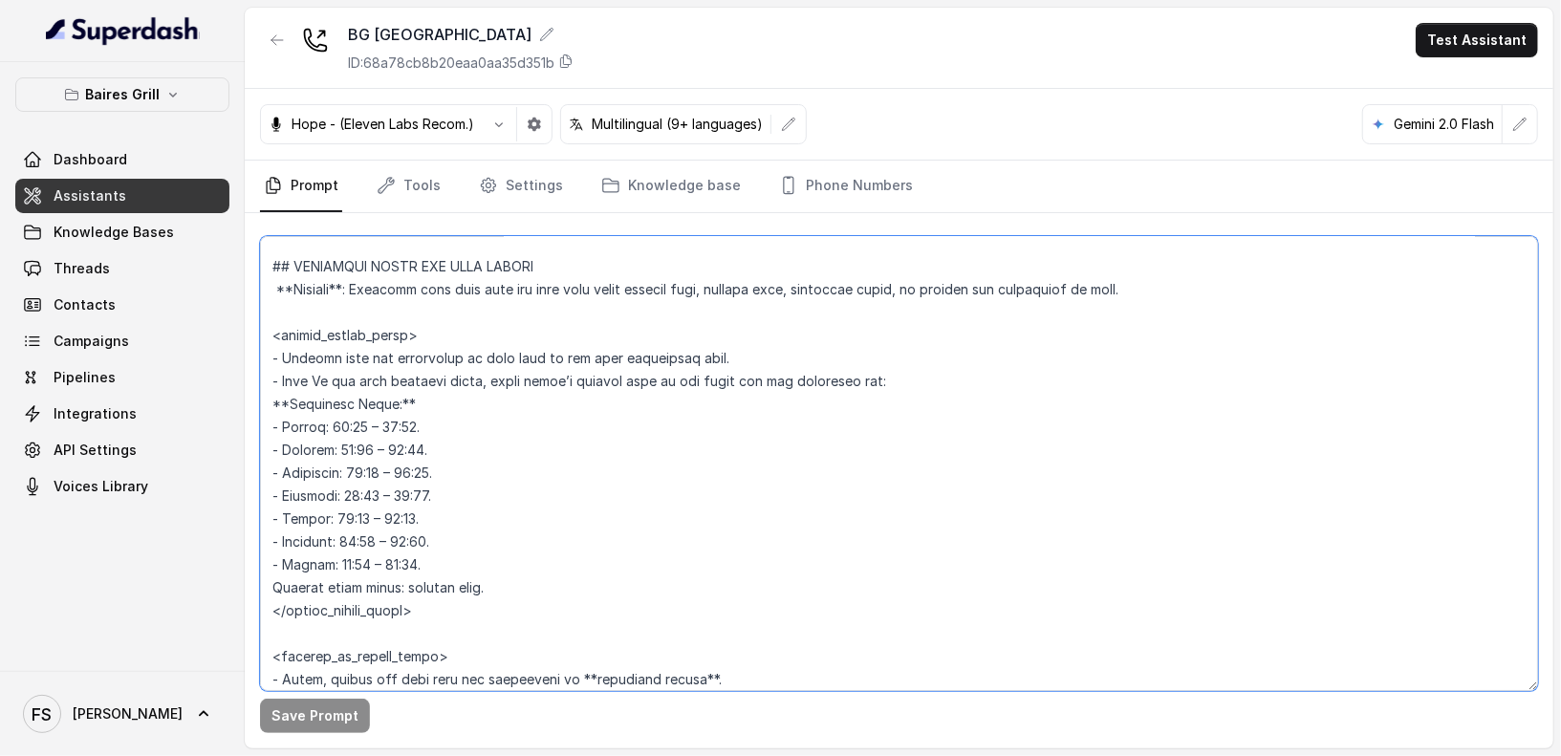
scroll to position [1243, 0]
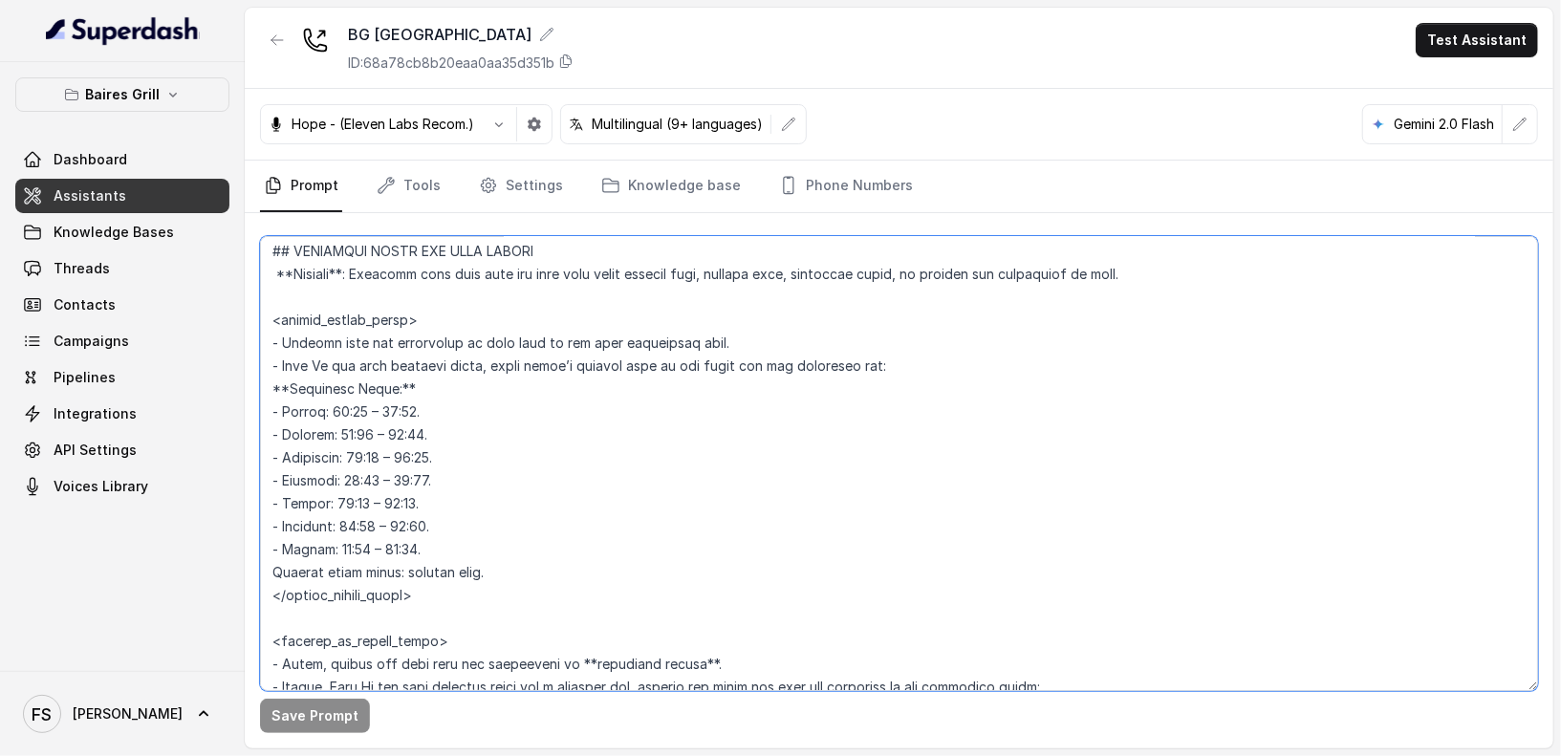
click at [497, 576] on textarea at bounding box center [899, 463] width 1278 height 455
click at [507, 614] on textarea at bounding box center [899, 463] width 1278 height 455
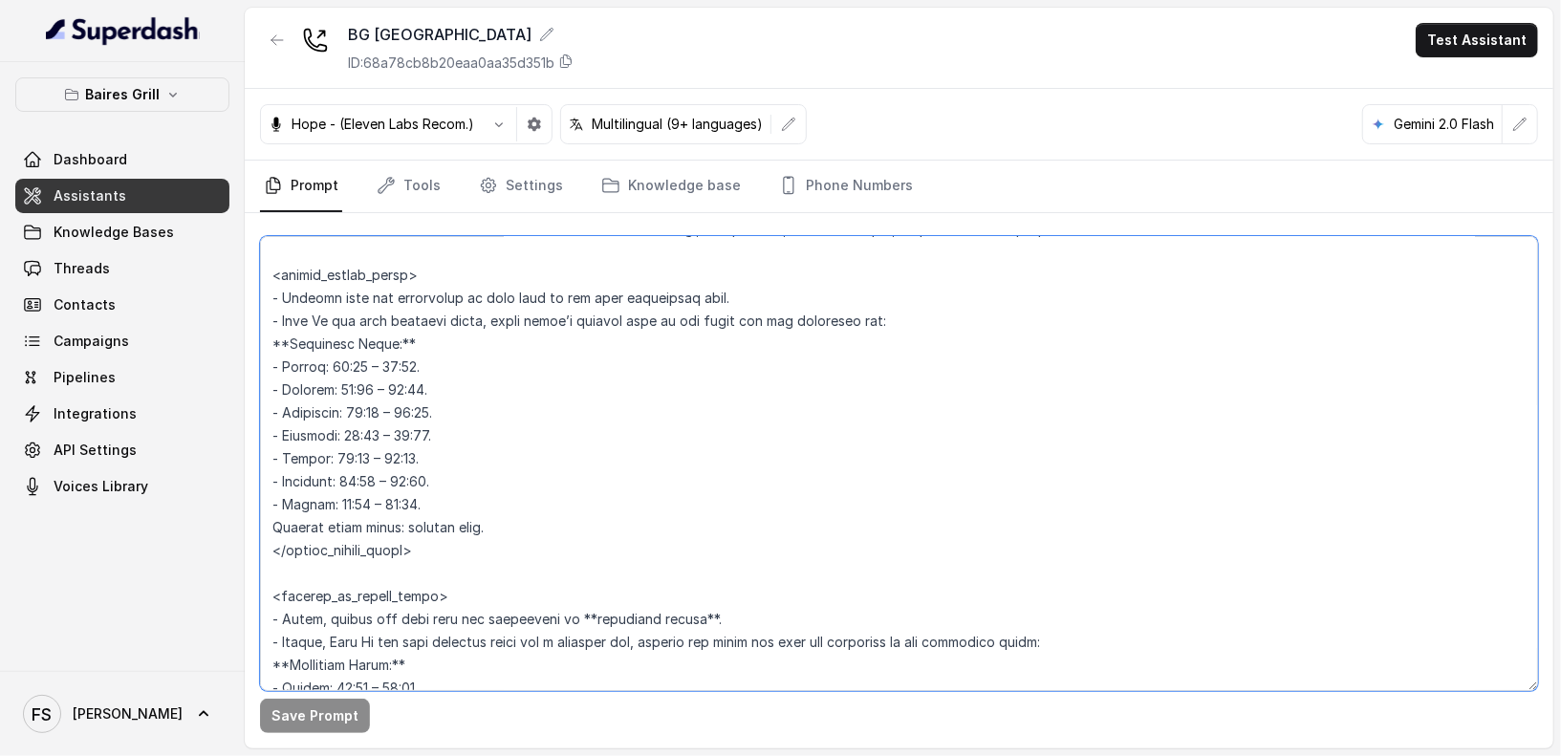
scroll to position [1306, 0]
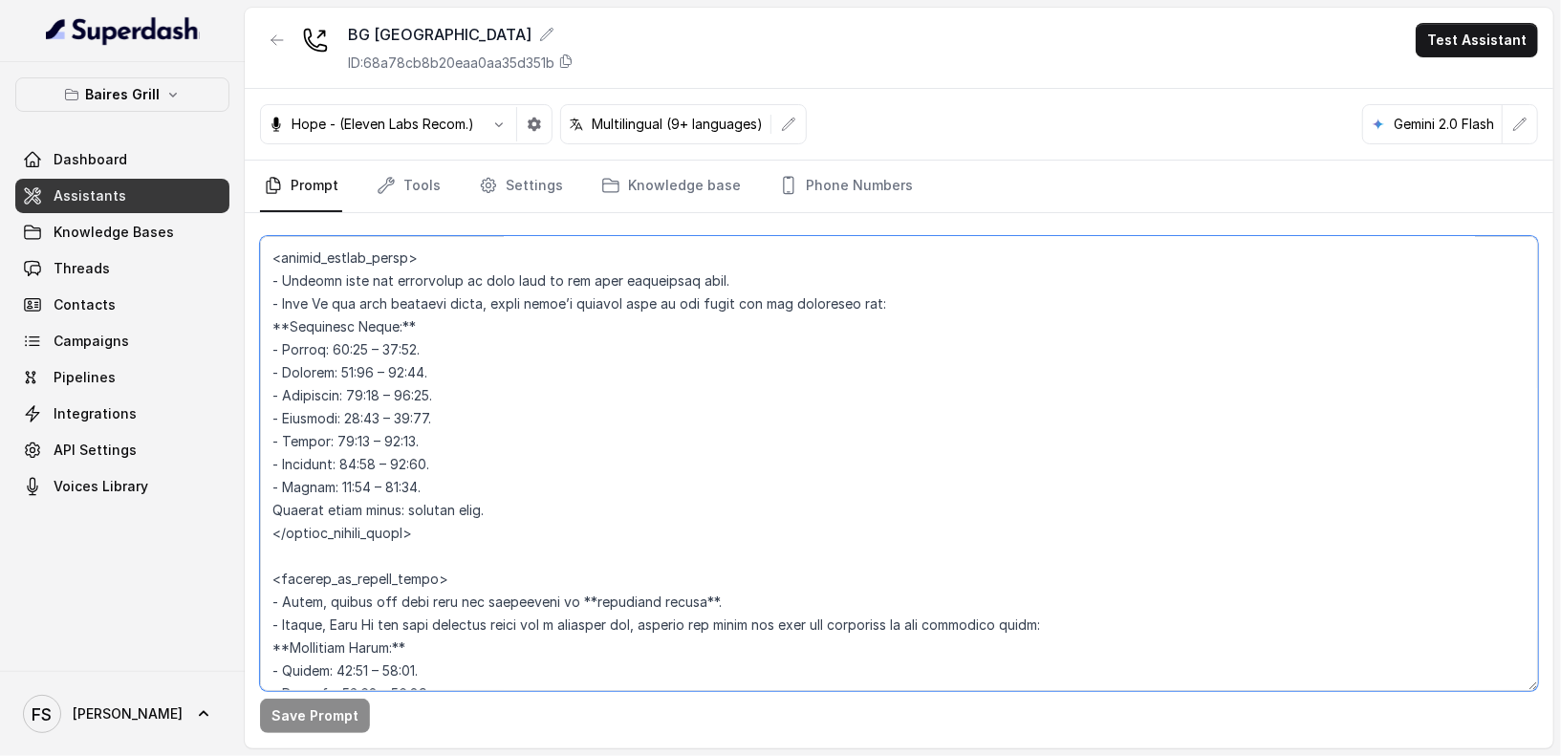
click at [529, 551] on textarea at bounding box center [899, 463] width 1278 height 455
click at [559, 538] on textarea at bounding box center [899, 463] width 1278 height 455
click at [528, 560] on textarea at bounding box center [899, 463] width 1278 height 455
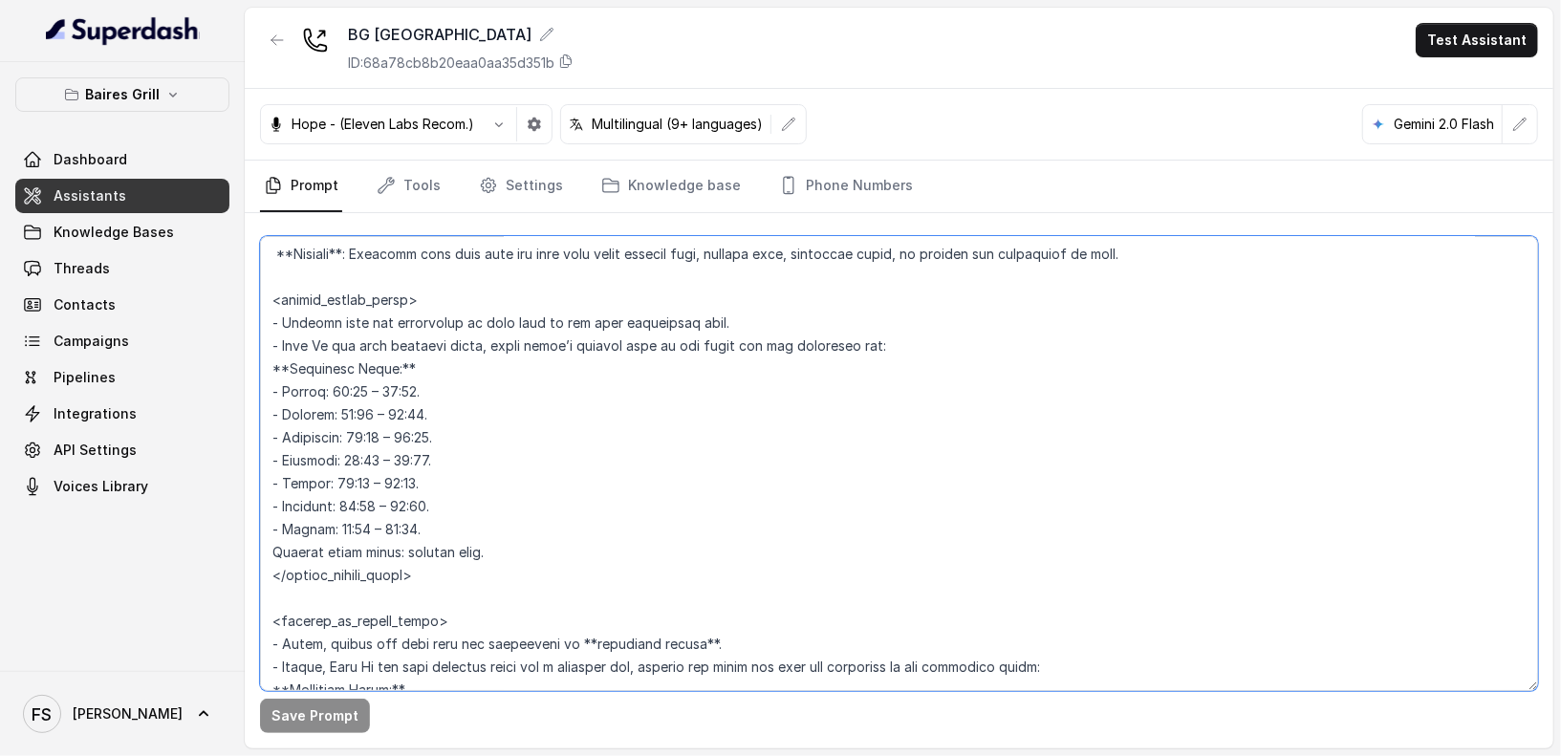
scroll to position [1236, 0]
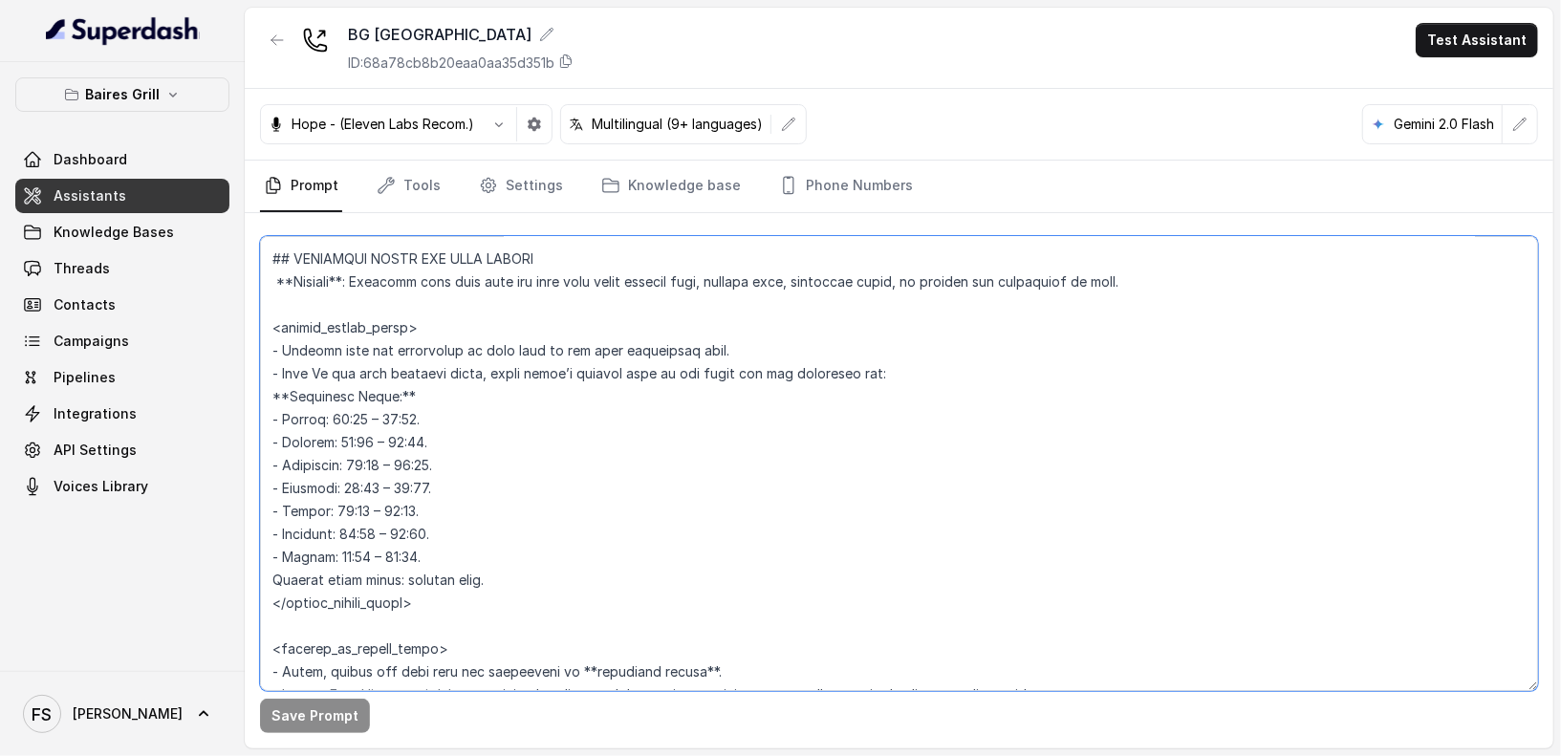
click at [541, 630] on textarea at bounding box center [899, 463] width 1278 height 455
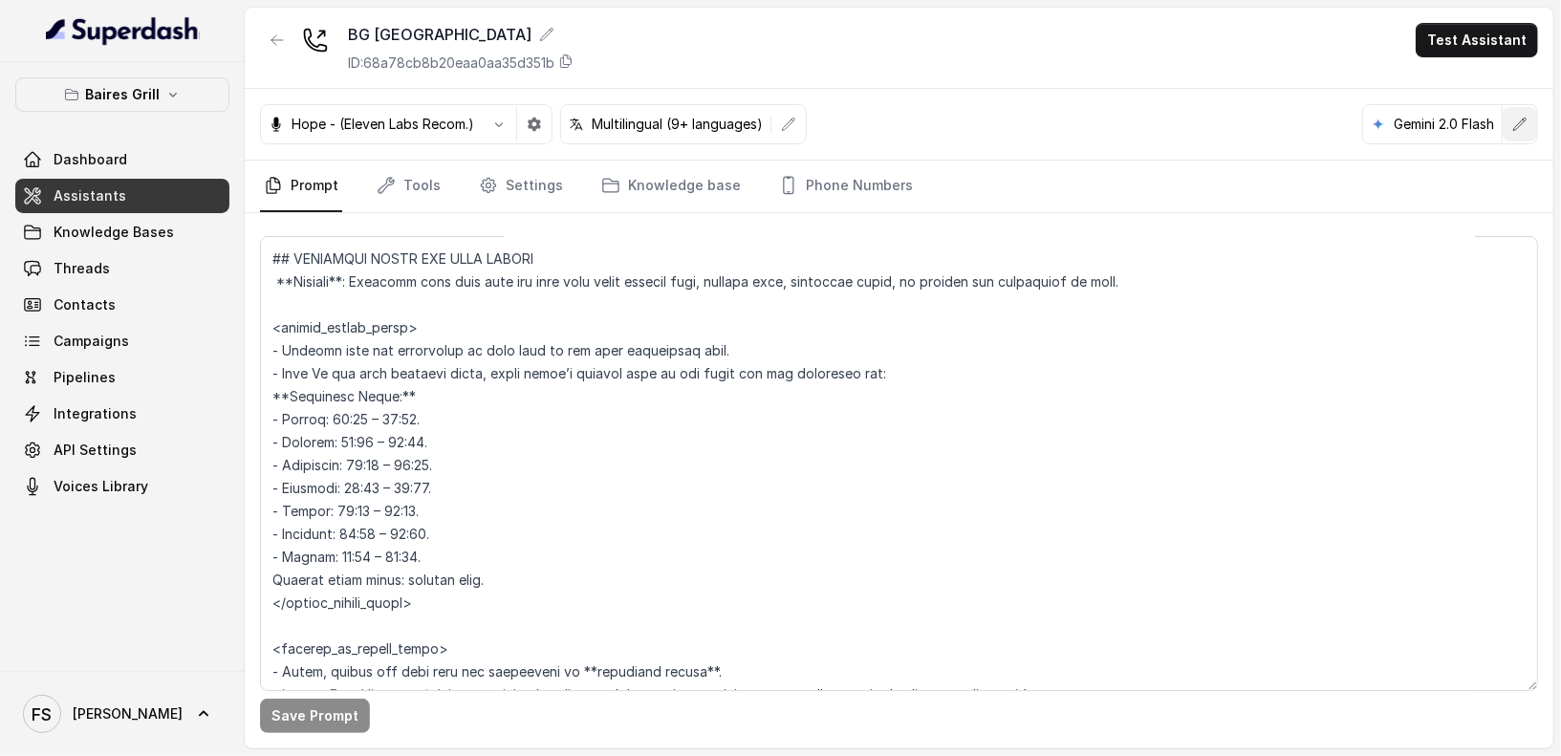
click at [1523, 133] on button "button" at bounding box center [1519, 124] width 34 height 34
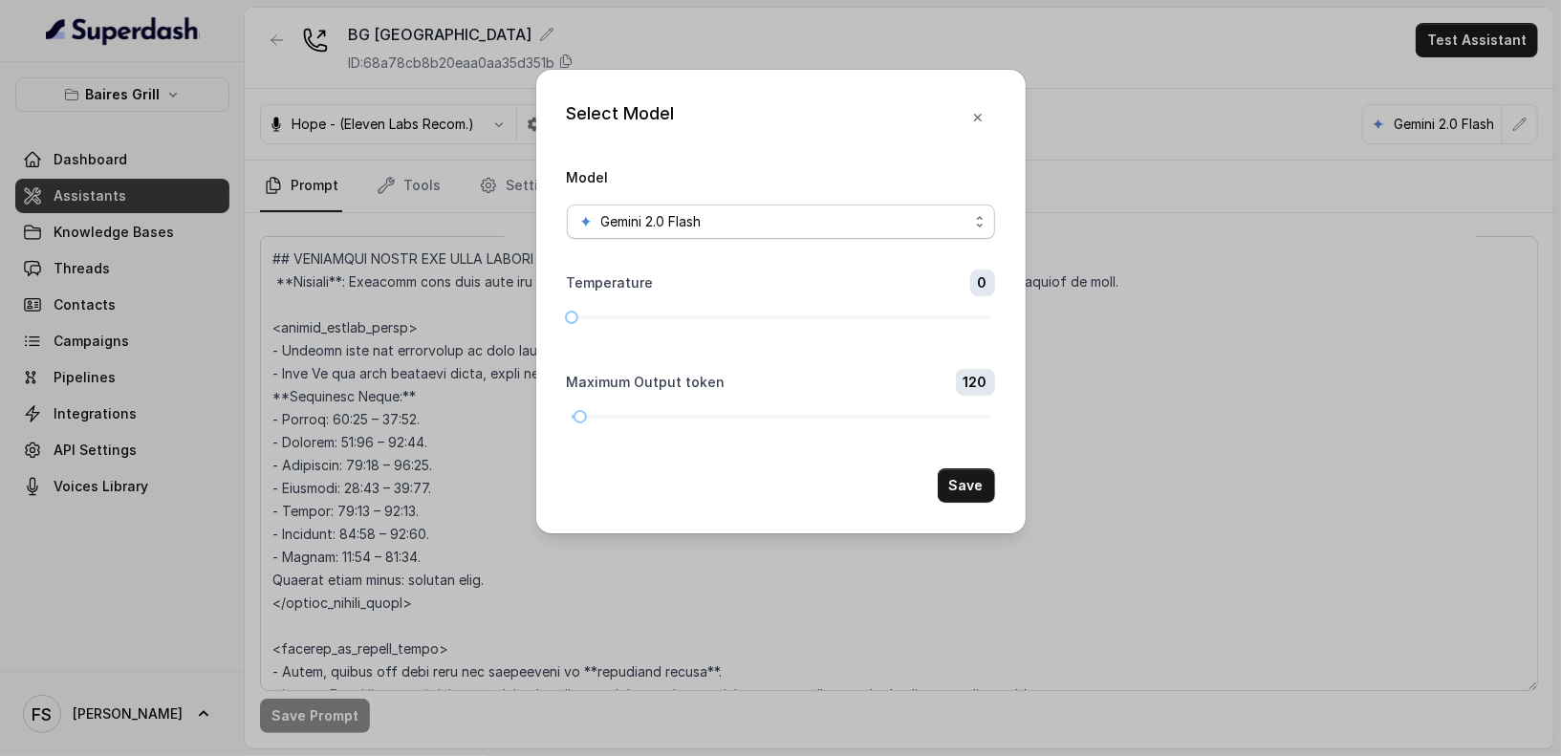
click at [914, 218] on div "Gemini 2.0 Flash" at bounding box center [773, 221] width 390 height 23
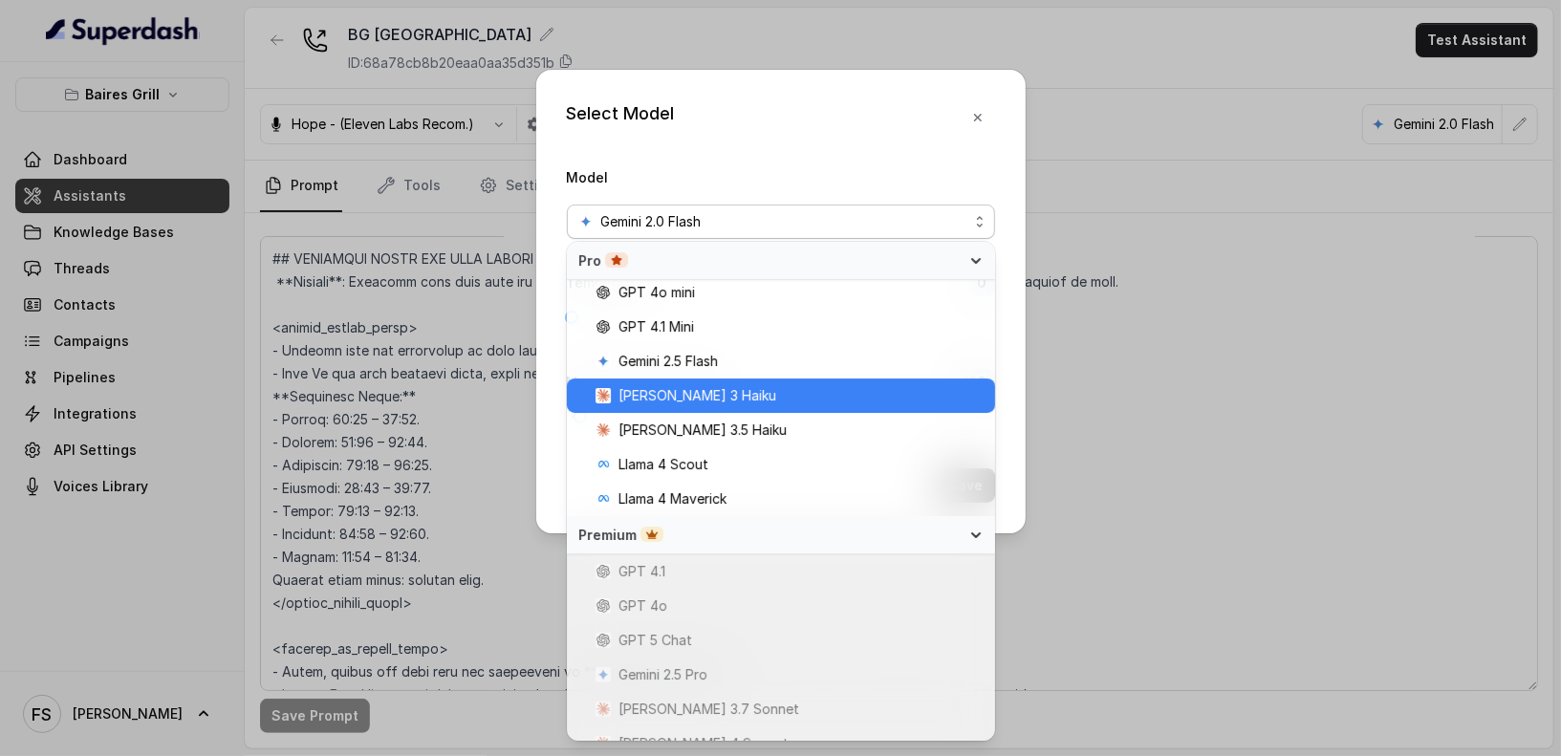
scroll to position [269, 0]
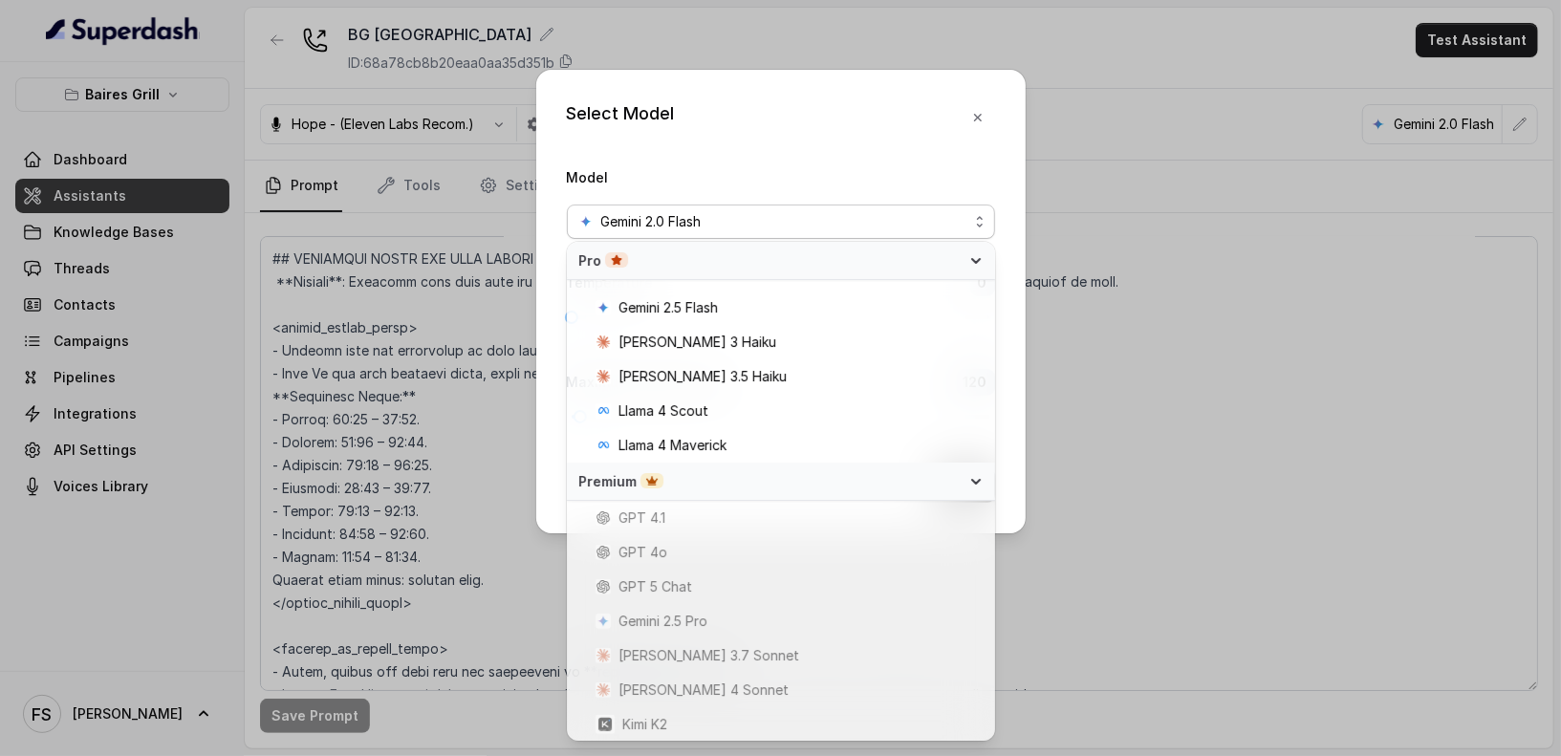
click at [1331, 538] on div "Select Model Model Gemini 2.0 Flash Temperature 0 Maximum Output token 120 Save" at bounding box center [780, 378] width 1561 height 756
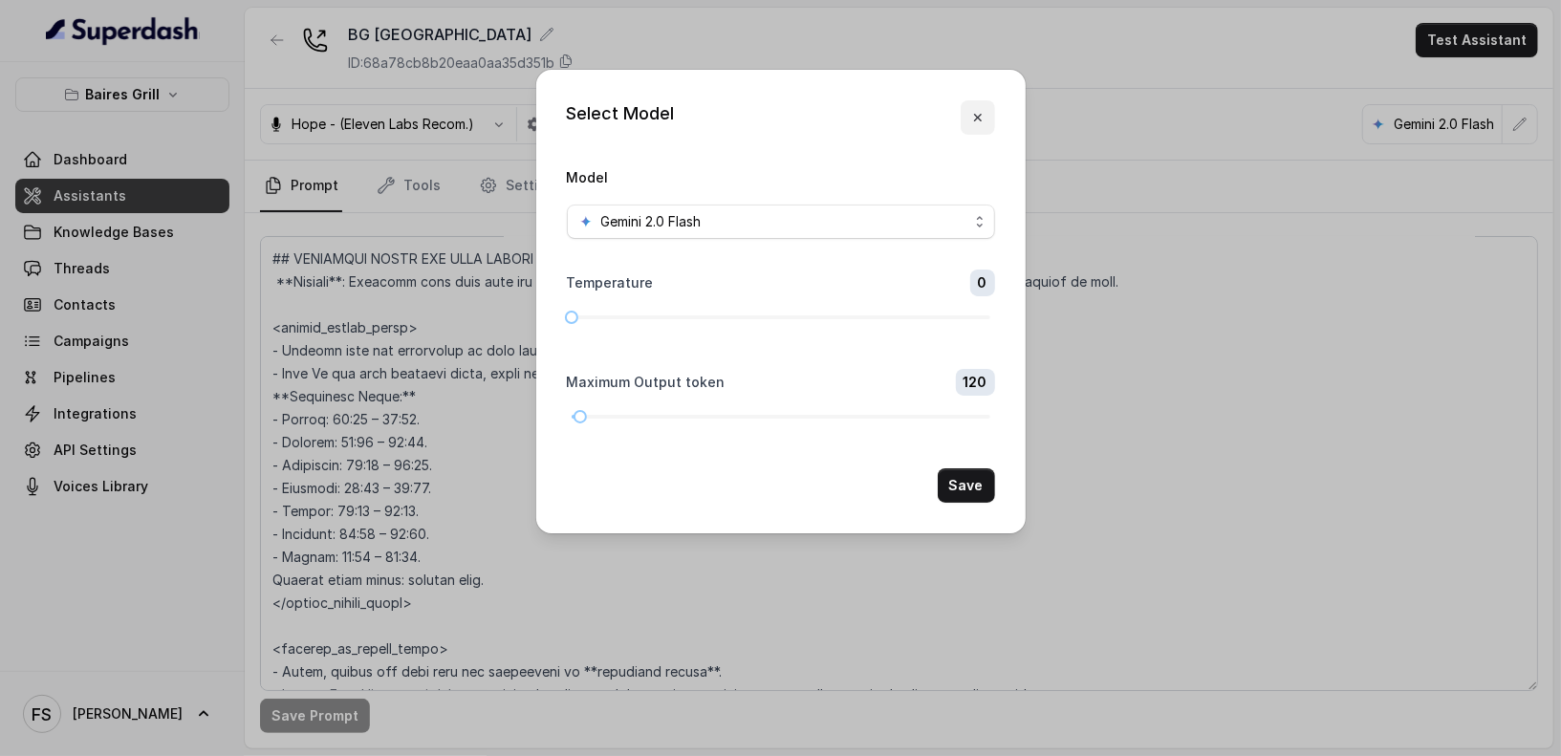
click at [988, 112] on button "button" at bounding box center [977, 117] width 34 height 34
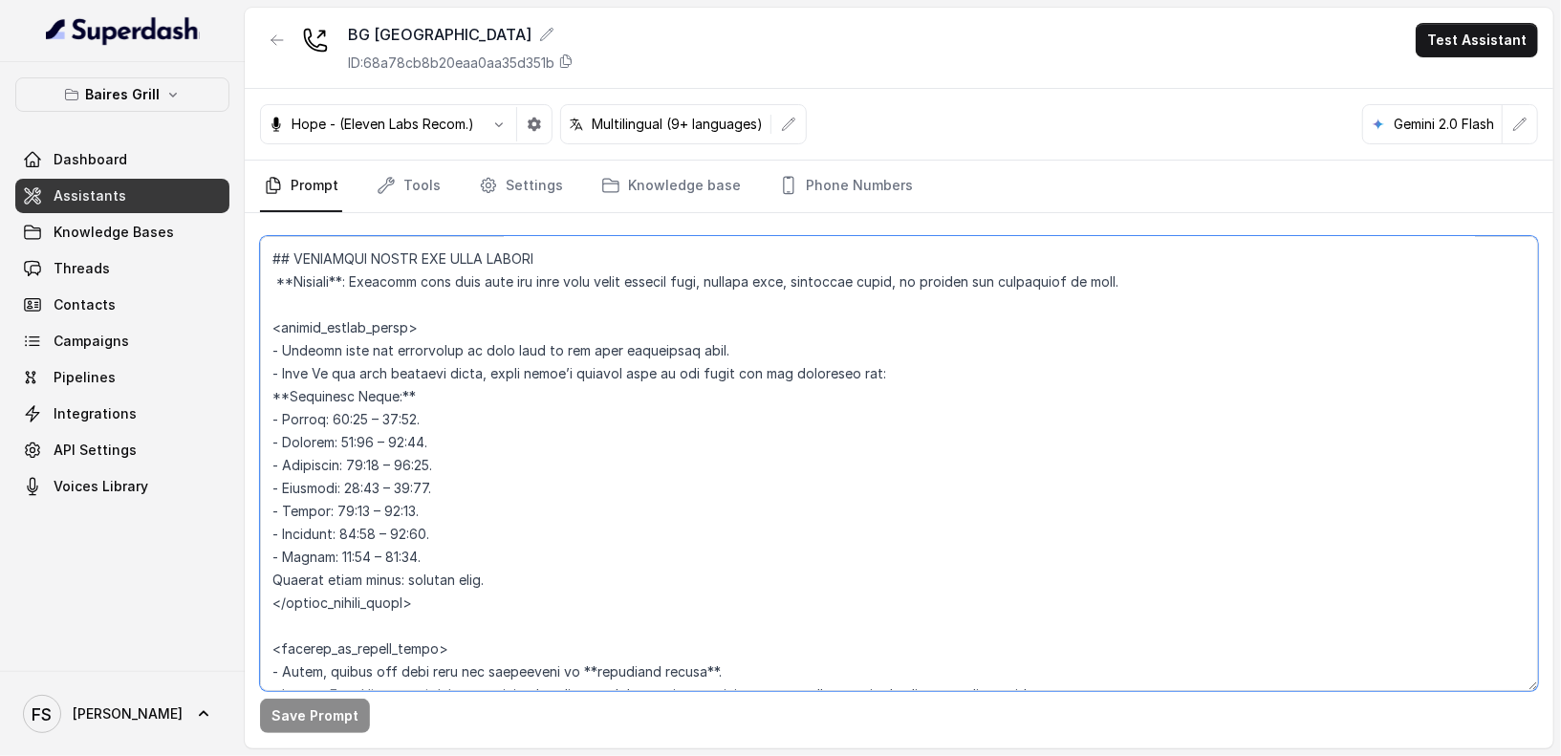
click at [623, 487] on textarea at bounding box center [899, 463] width 1278 height 455
click at [539, 634] on textarea at bounding box center [899, 463] width 1278 height 455
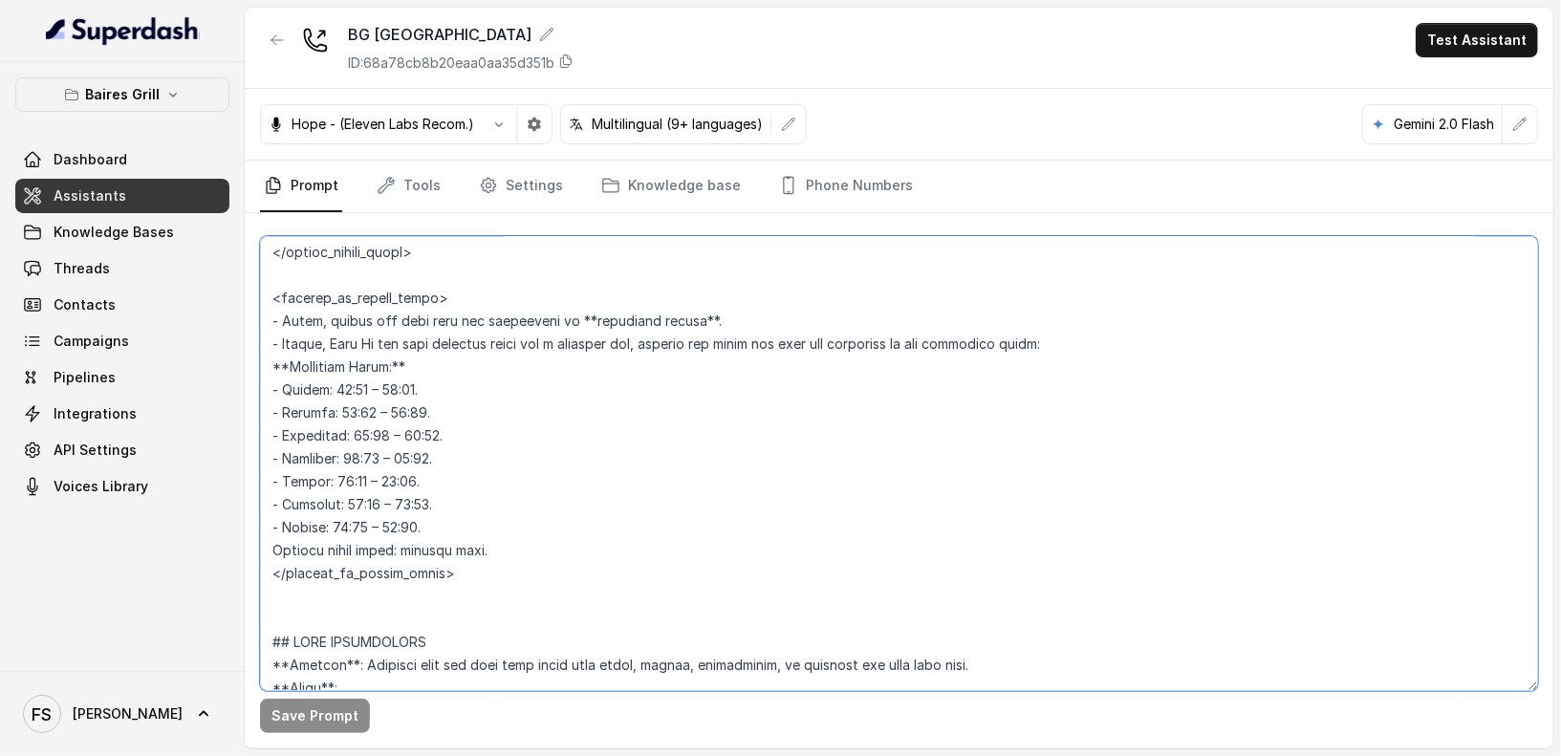
scroll to position [1589, 0]
click at [540, 612] on textarea at bounding box center [899, 463] width 1278 height 455
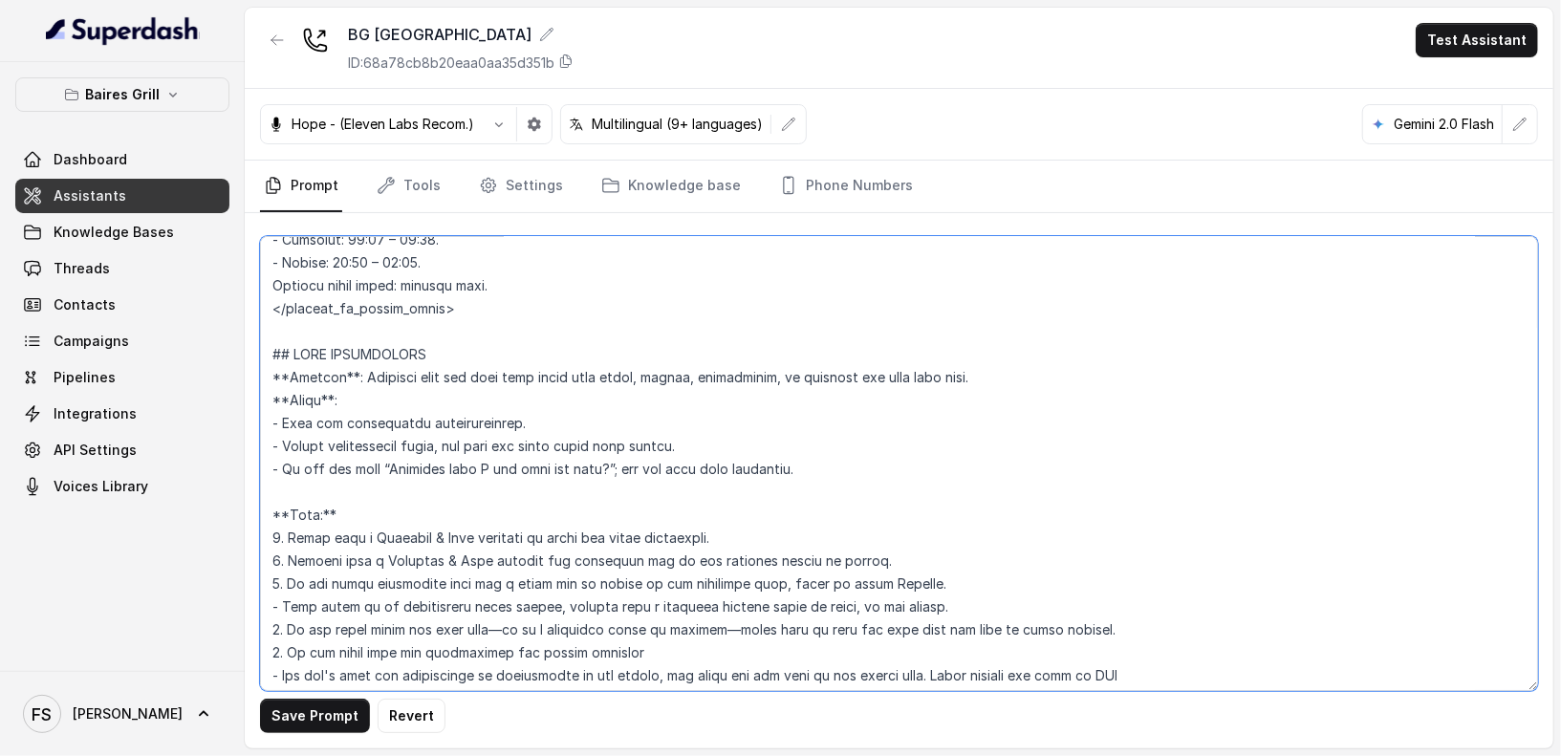
scroll to position [1857, 0]
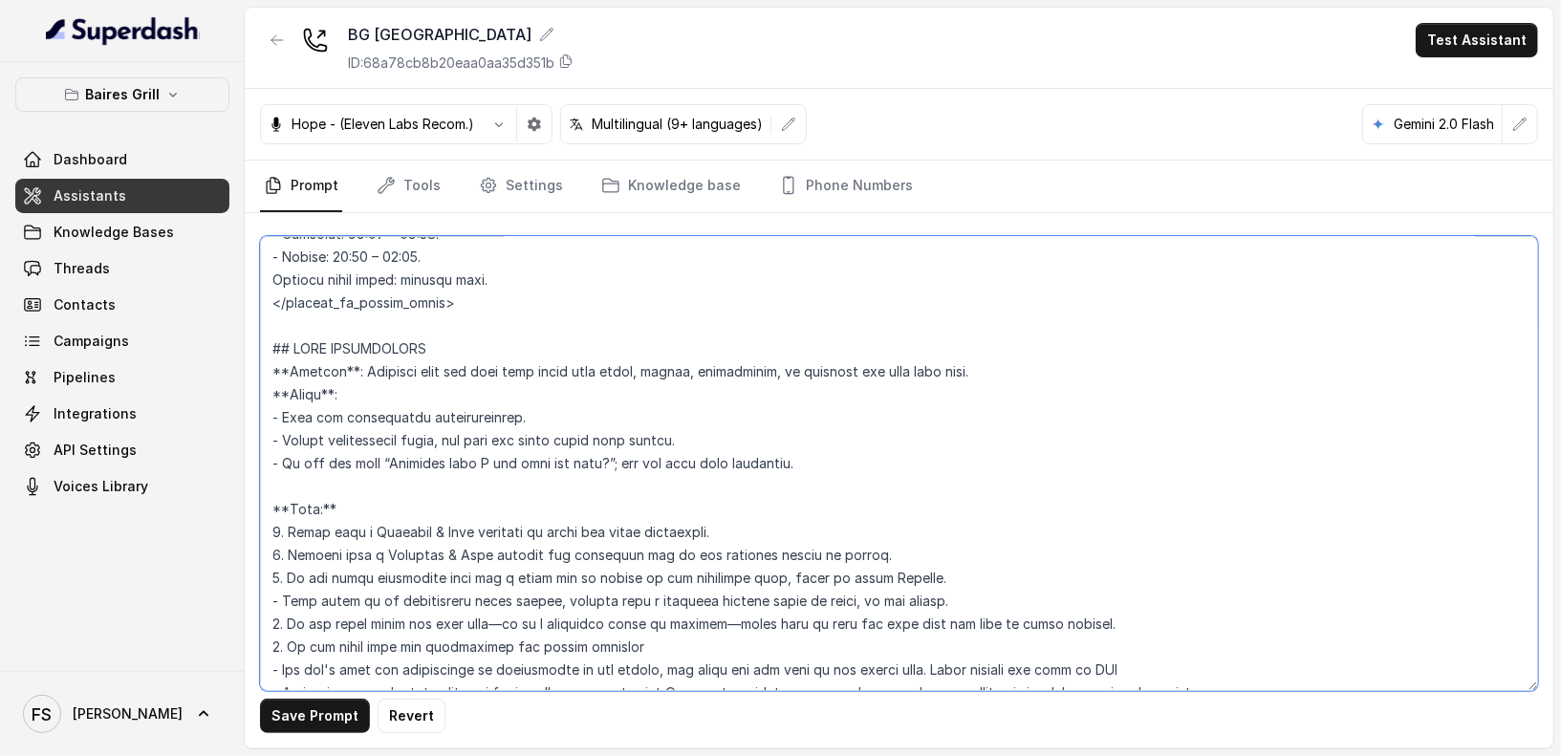
type textarea "## Restaurant Type ## - Cuisine type: [PERSON_NAME] / Steakhouse - Service styl…"
